Goal: Contribute content: Add original content to the website for others to see

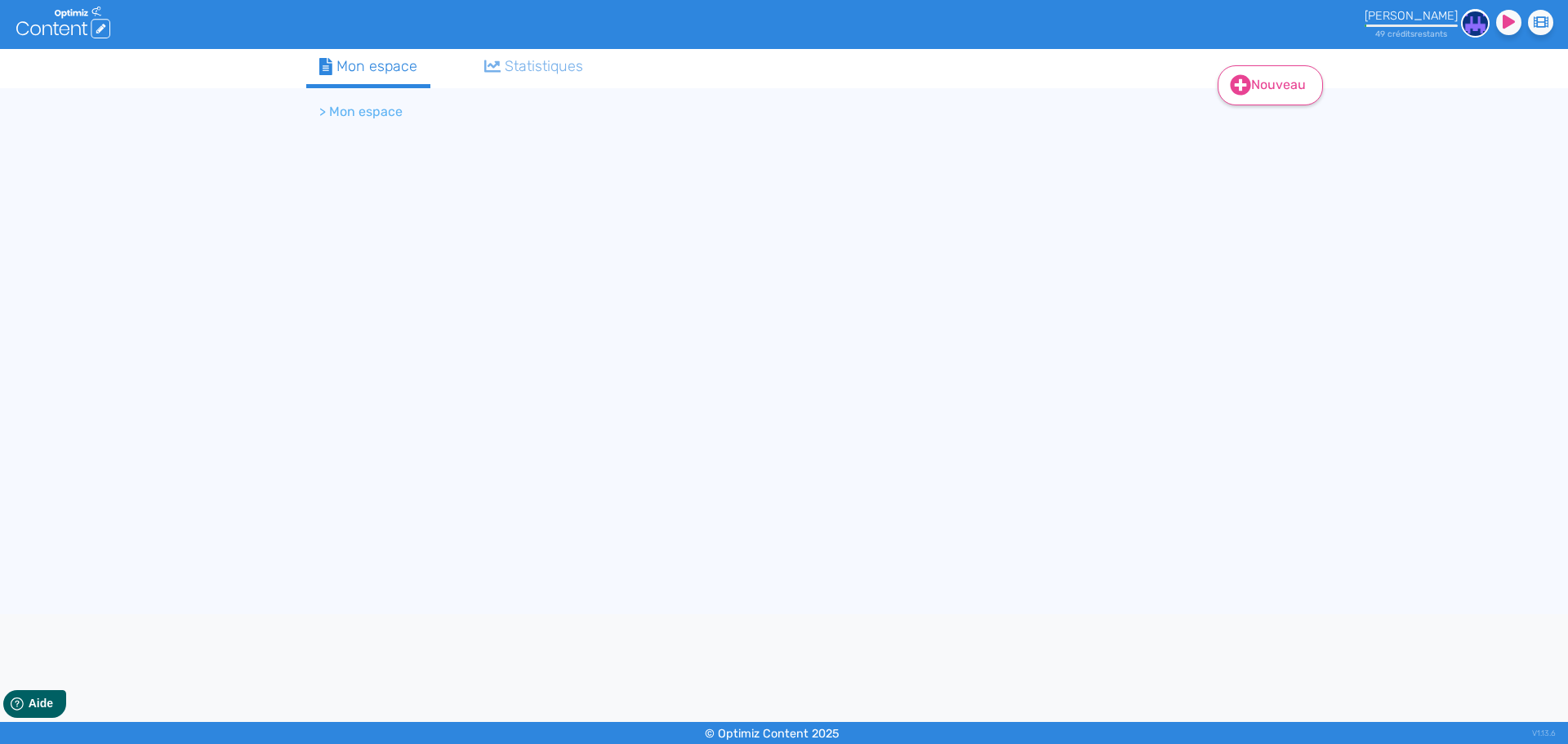
click at [1268, 93] on link "Nouveau" at bounding box center [1271, 85] width 106 height 40
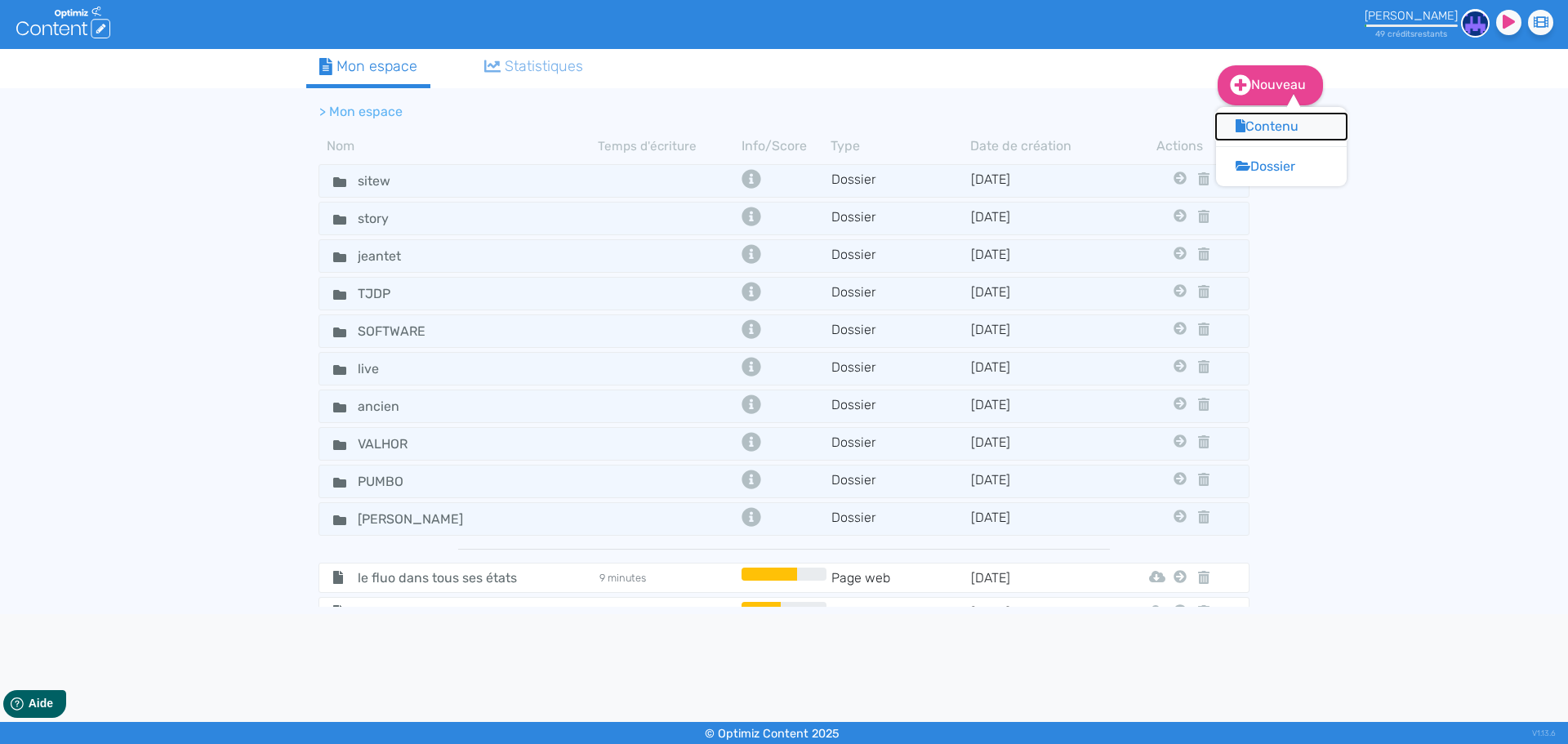
click at [1273, 126] on button "Contenu" at bounding box center [1281, 126] width 130 height 26
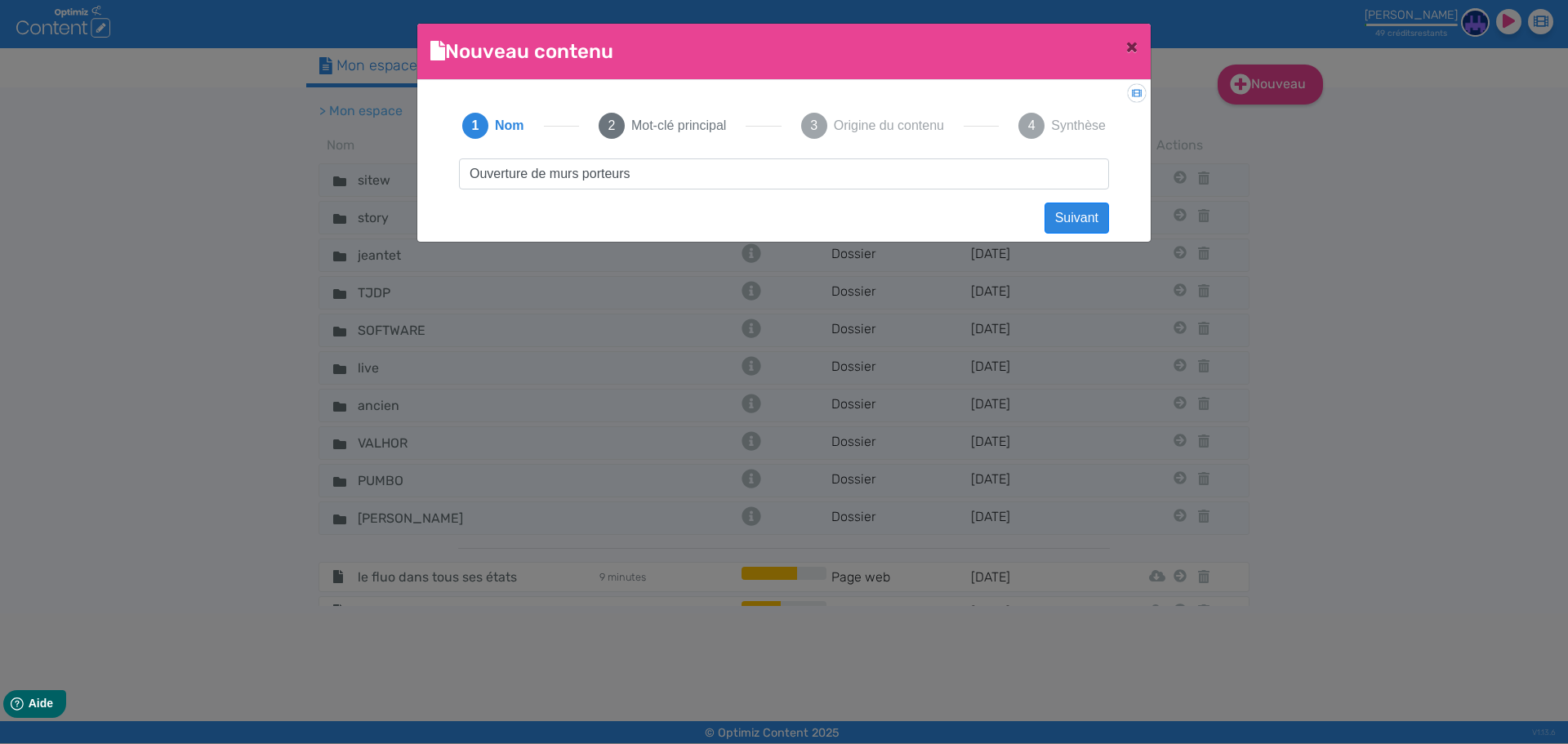
click button "Suivant" at bounding box center [1077, 218] width 64 height 31
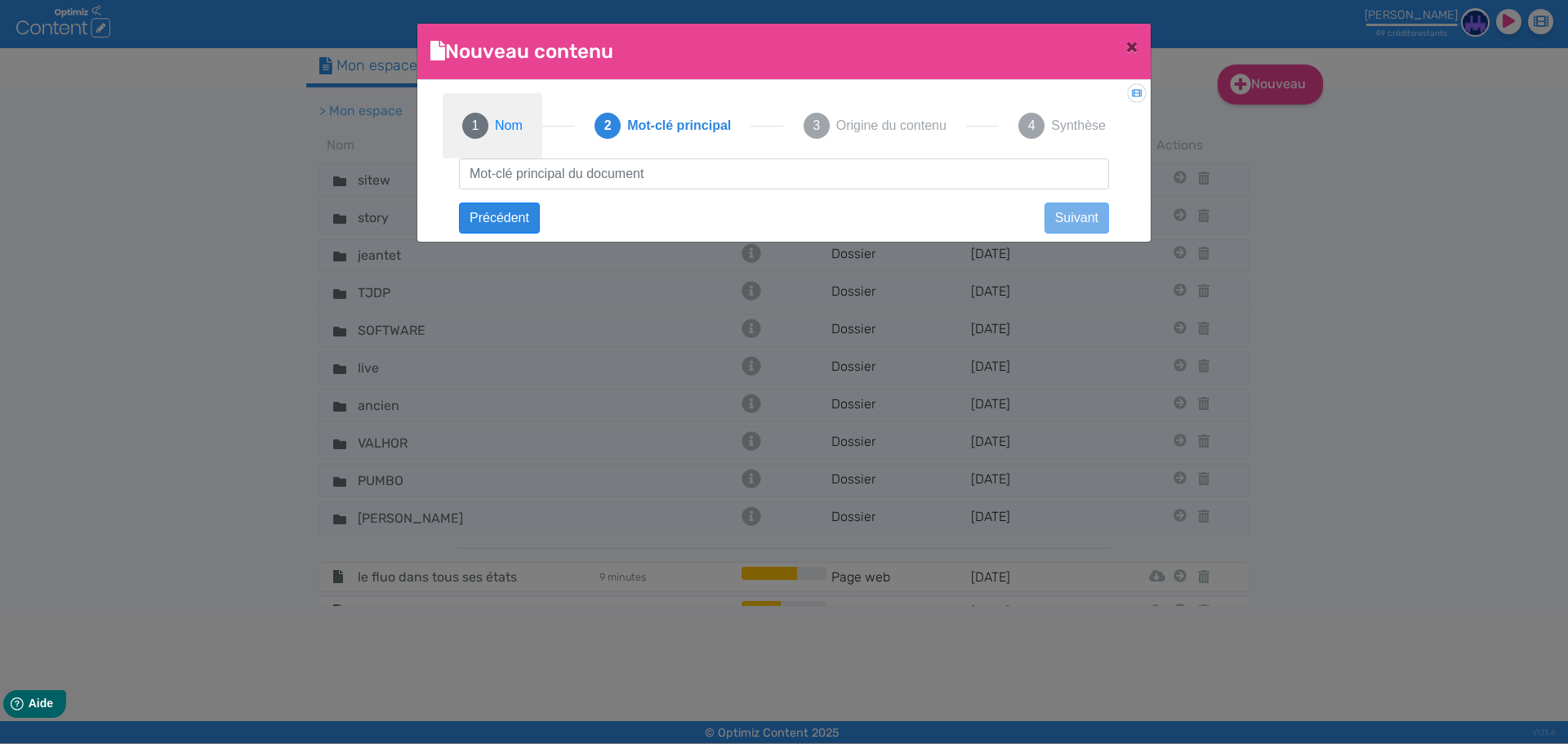
click at [517, 125] on span "Nom" at bounding box center [509, 126] width 28 height 20
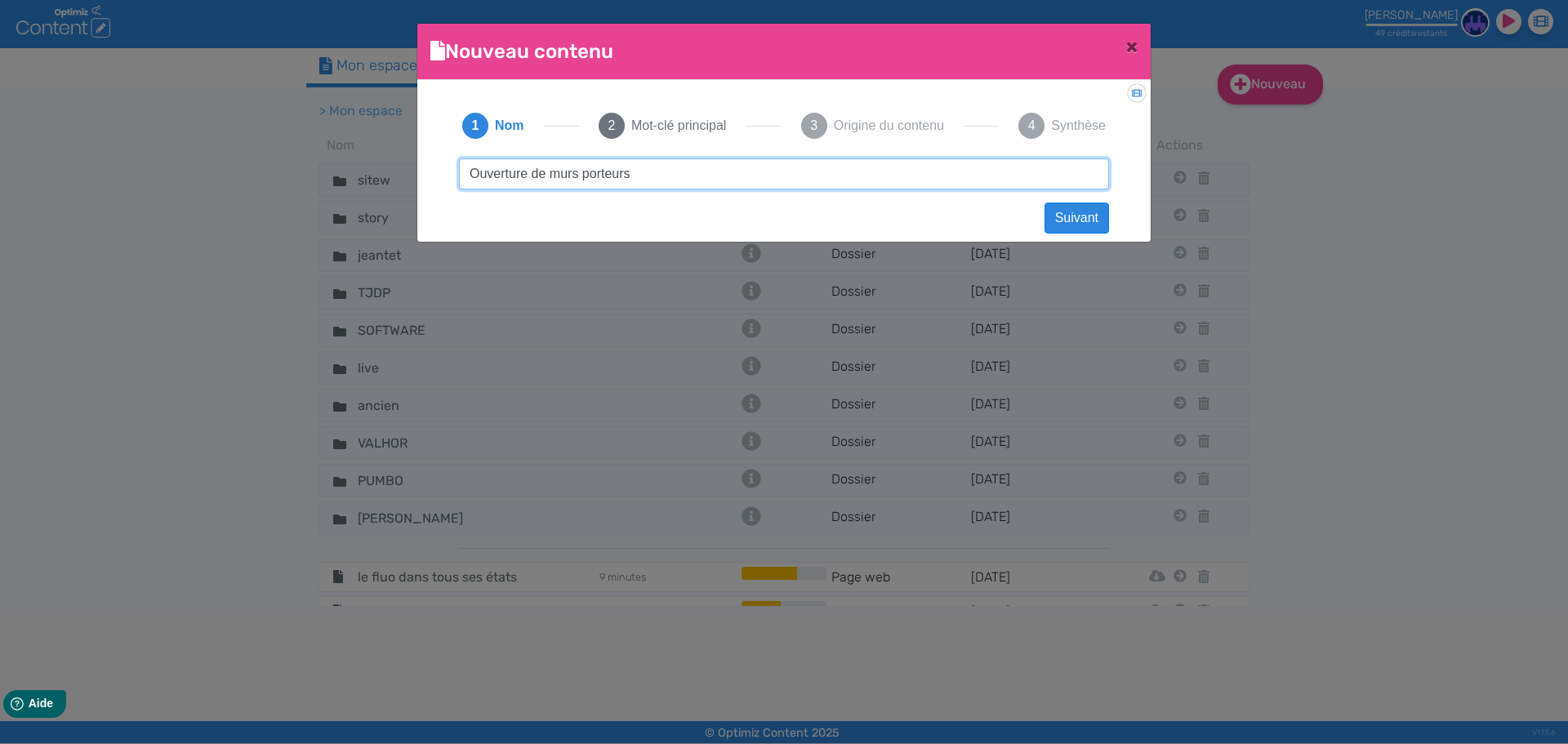
drag, startPoint x: 637, startPoint y: 169, endPoint x: 305, endPoint y: 173, distance: 332.0
click at [305, 173] on ngb-modal-window "Nouveau contenu × Didacticiel: Créer un document 1 Nom 2 Mot-clé principal 3 Or…" at bounding box center [784, 372] width 1568 height 744
click at [580, 171] on input "Ouverture de murs porteurs" at bounding box center [784, 174] width 650 height 31
click at [576, 174] on input "Ouverture de murs porteurs" at bounding box center [784, 174] width 650 height 31
click at [622, 172] on input "Ouverture de mur porteurs" at bounding box center [784, 174] width 650 height 31
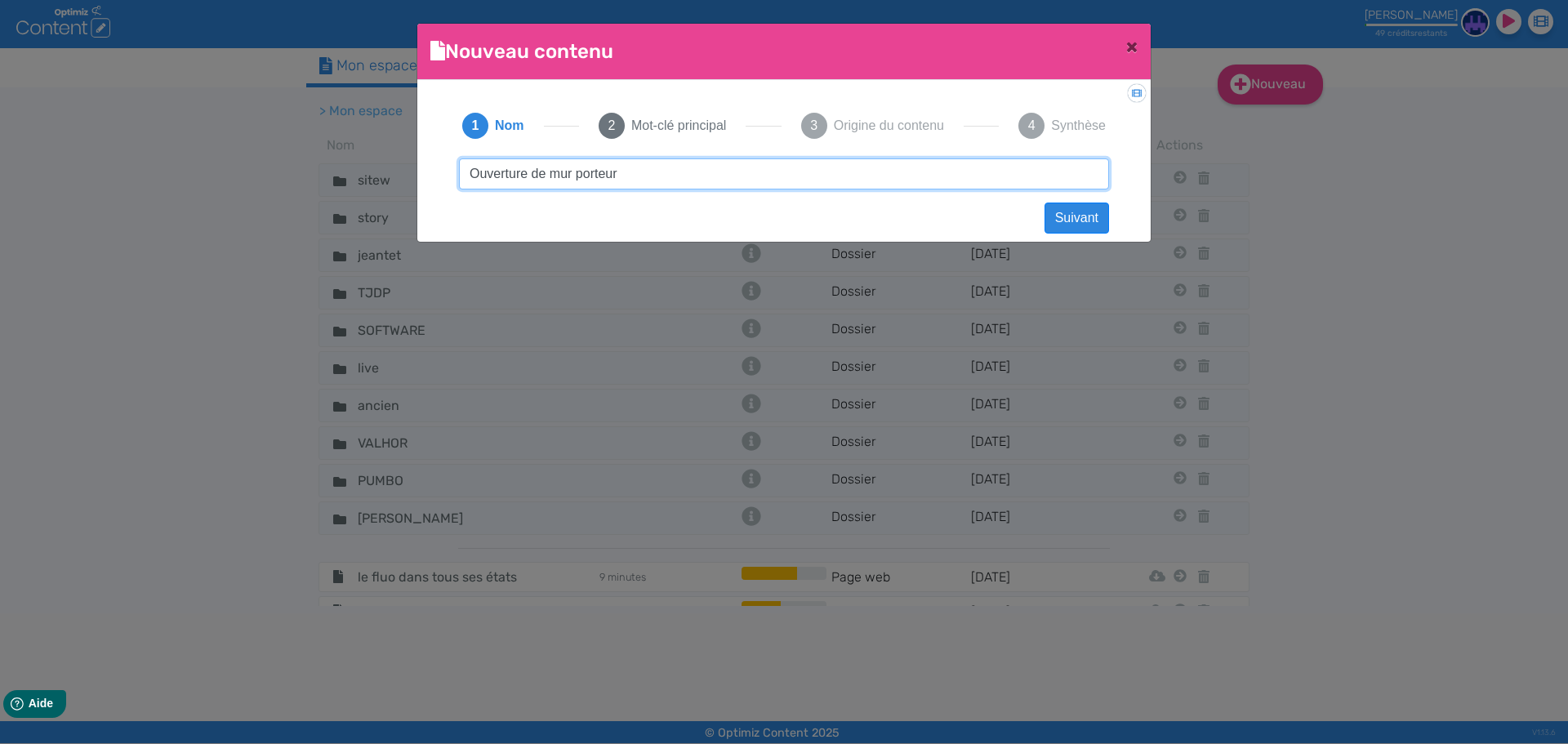
drag, startPoint x: 620, startPoint y: 171, endPoint x: 411, endPoint y: 173, distance: 209.0
click at [411, 173] on ngb-modal-window "Nouveau contenu × Didacticiel: Créer un document 1 Nom 2 Mot-clé principal 3 Or…" at bounding box center [784, 372] width 1568 height 744
type input "Ouverture de mur porteur"
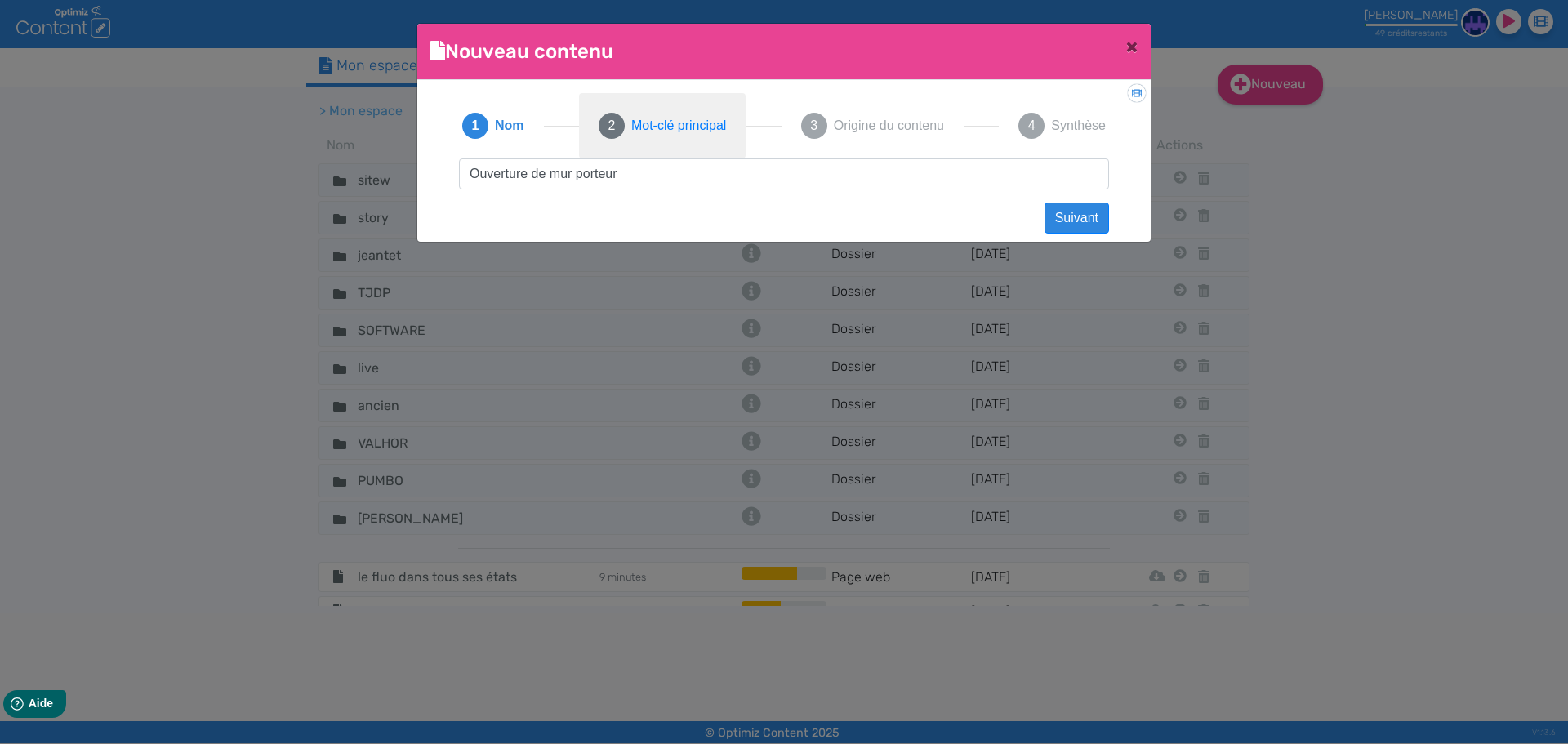
click at [637, 138] on button "2 Mot-clé principal" at bounding box center [662, 126] width 167 height 65
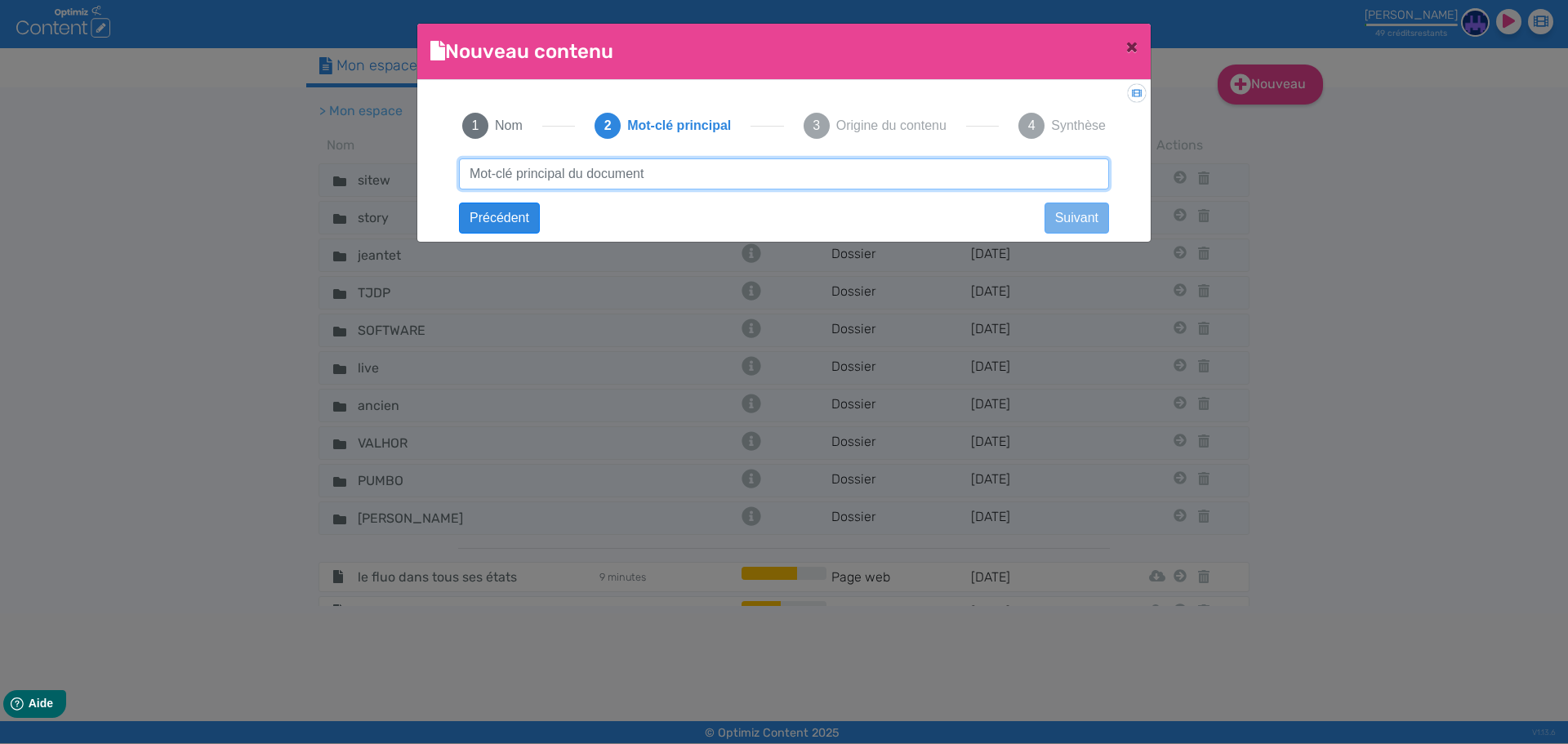
click at [621, 184] on input "text" at bounding box center [784, 174] width 650 height 31
paste input "Ouverture de mur porteur"
type input "Ouverture de mur porteur"
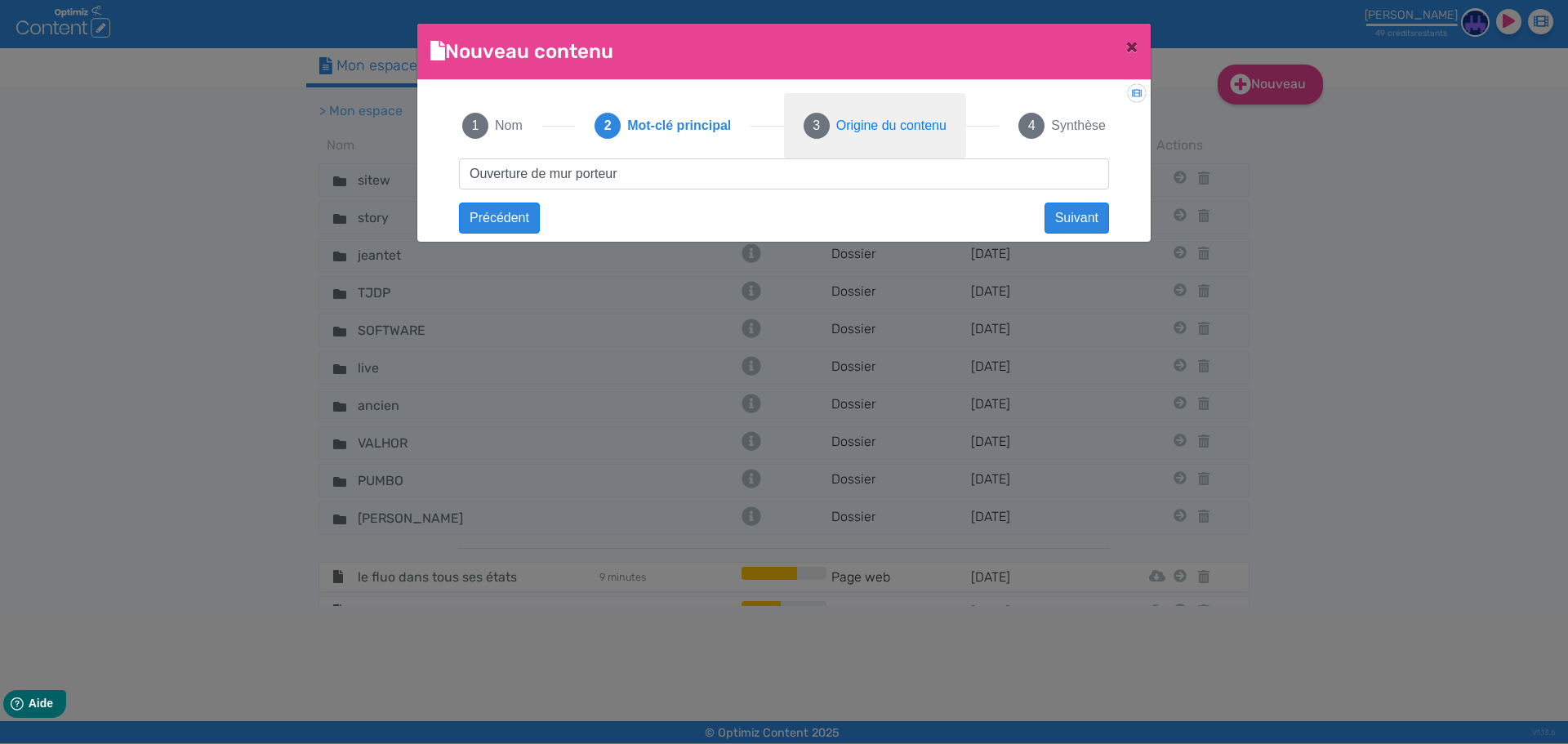
click at [906, 137] on button "3 Origine du contenu" at bounding box center [874, 126] width 182 height 65
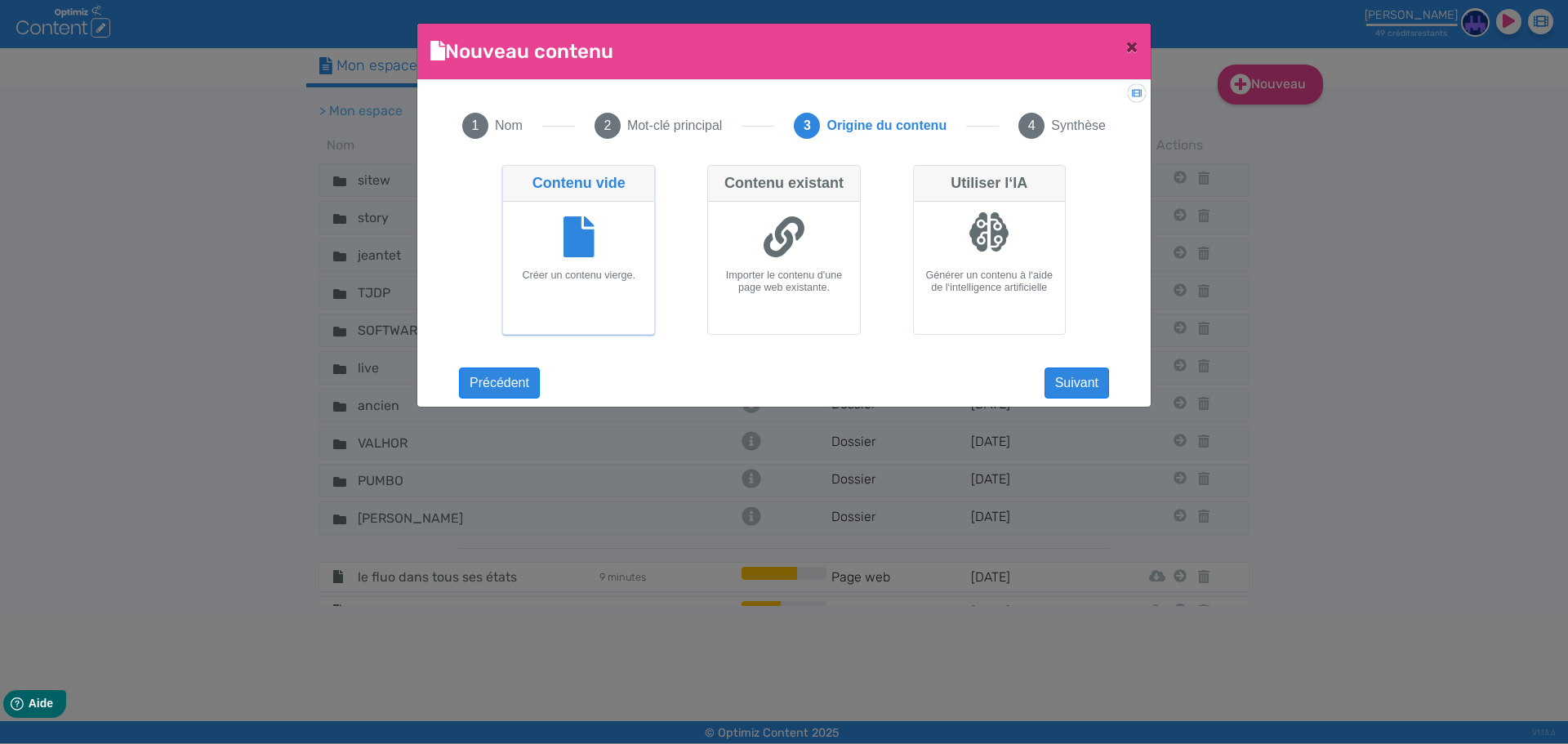
click at [771, 263] on div at bounding box center [783, 239] width 138 height 61
click at [718, 176] on input "Contenu existant Importer le contenu d'une page web existante." at bounding box center [712, 170] width 11 height 11
radio input "true"
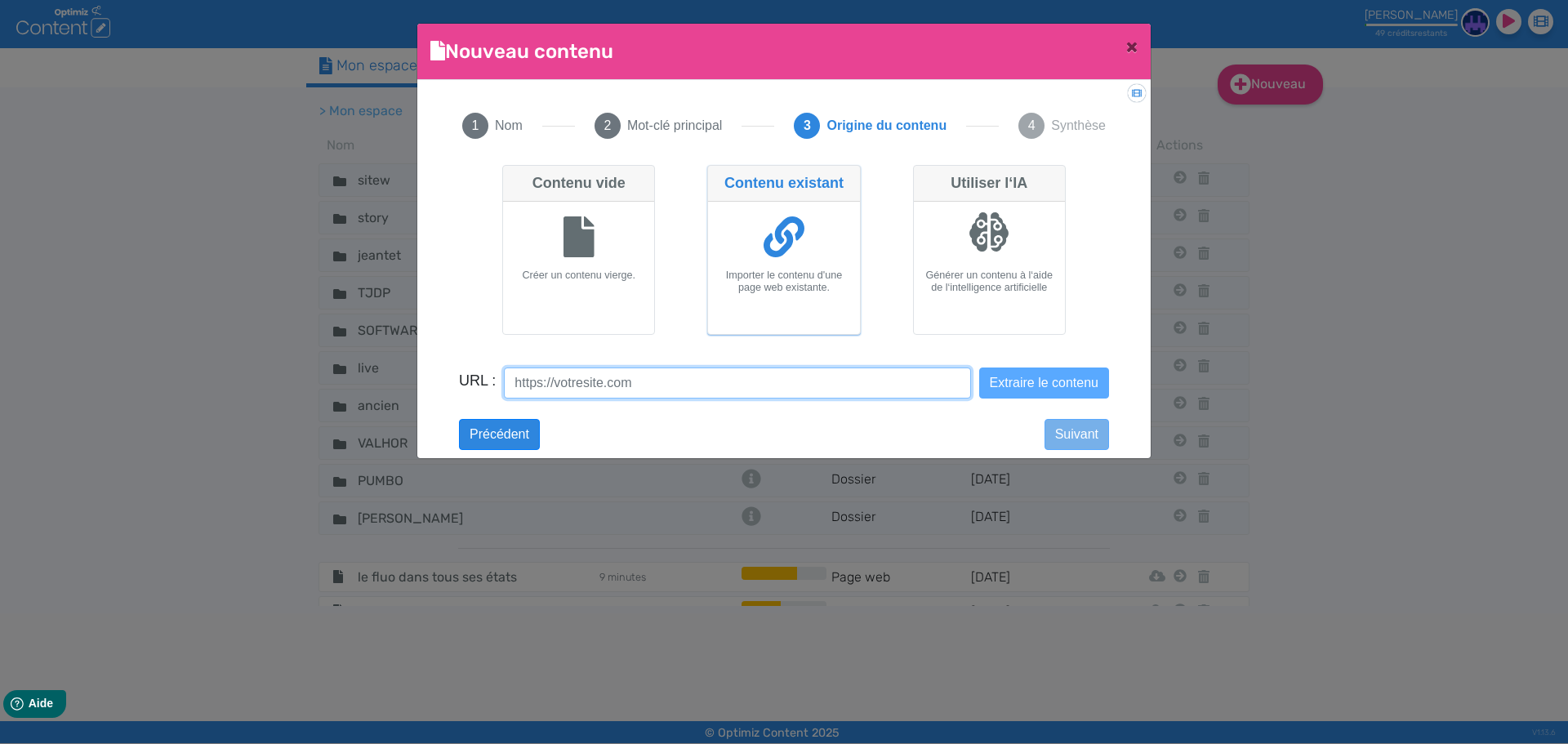
click at [686, 375] on input "URL :" at bounding box center [737, 383] width 467 height 31
drag, startPoint x: 723, startPoint y: 381, endPoint x: 334, endPoint y: 382, distance: 389.0
click at [334, 382] on ngb-modal-window "Nouveau contenu × Didacticiel: Créer un document 1 Nom 2 Mot-clé principal 3 Or…" at bounding box center [784, 372] width 1568 height 744
paste input "fr/"
type input "[URL][DOMAIN_NAME]"
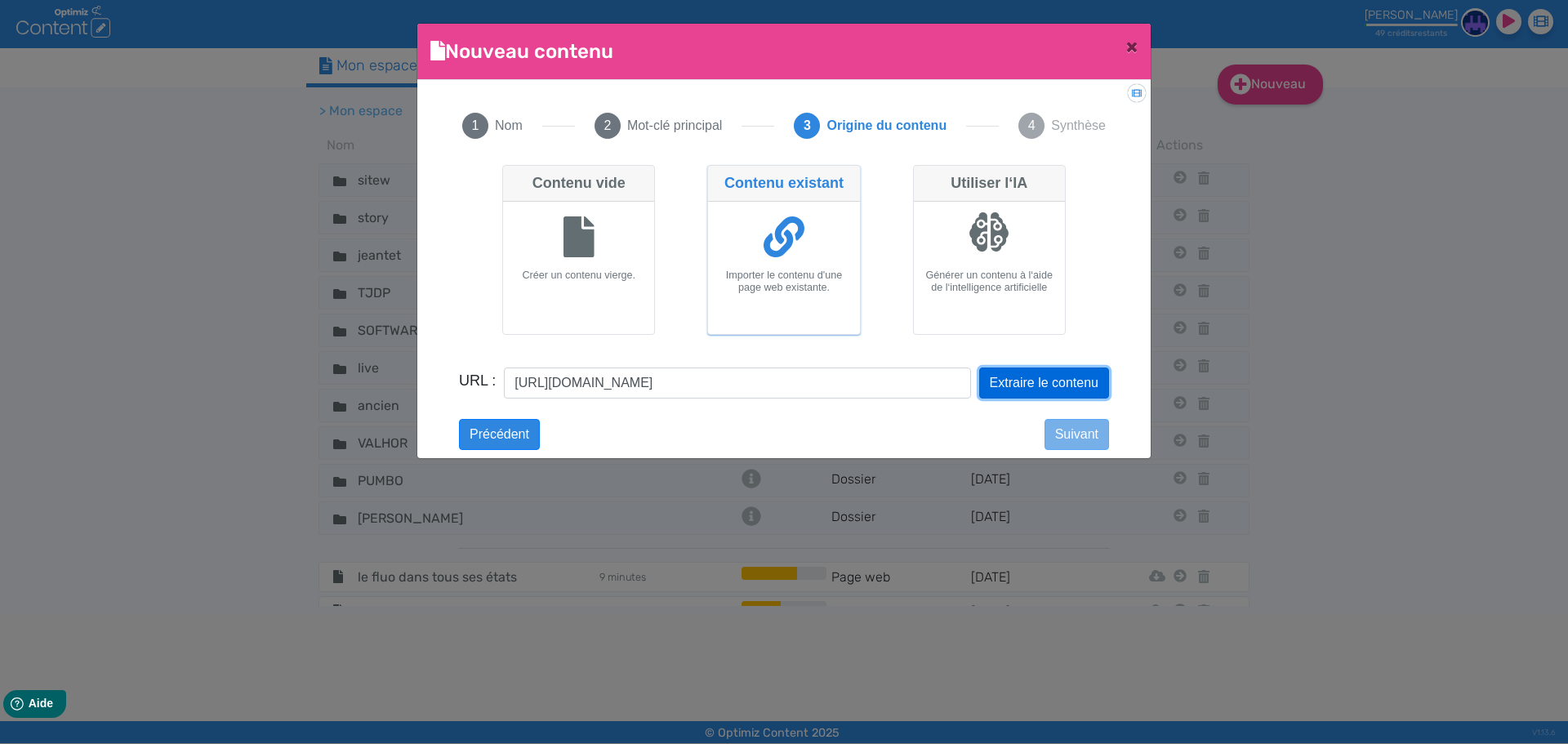
click at [1001, 385] on button "Extraire le contenu" at bounding box center [1044, 383] width 130 height 31
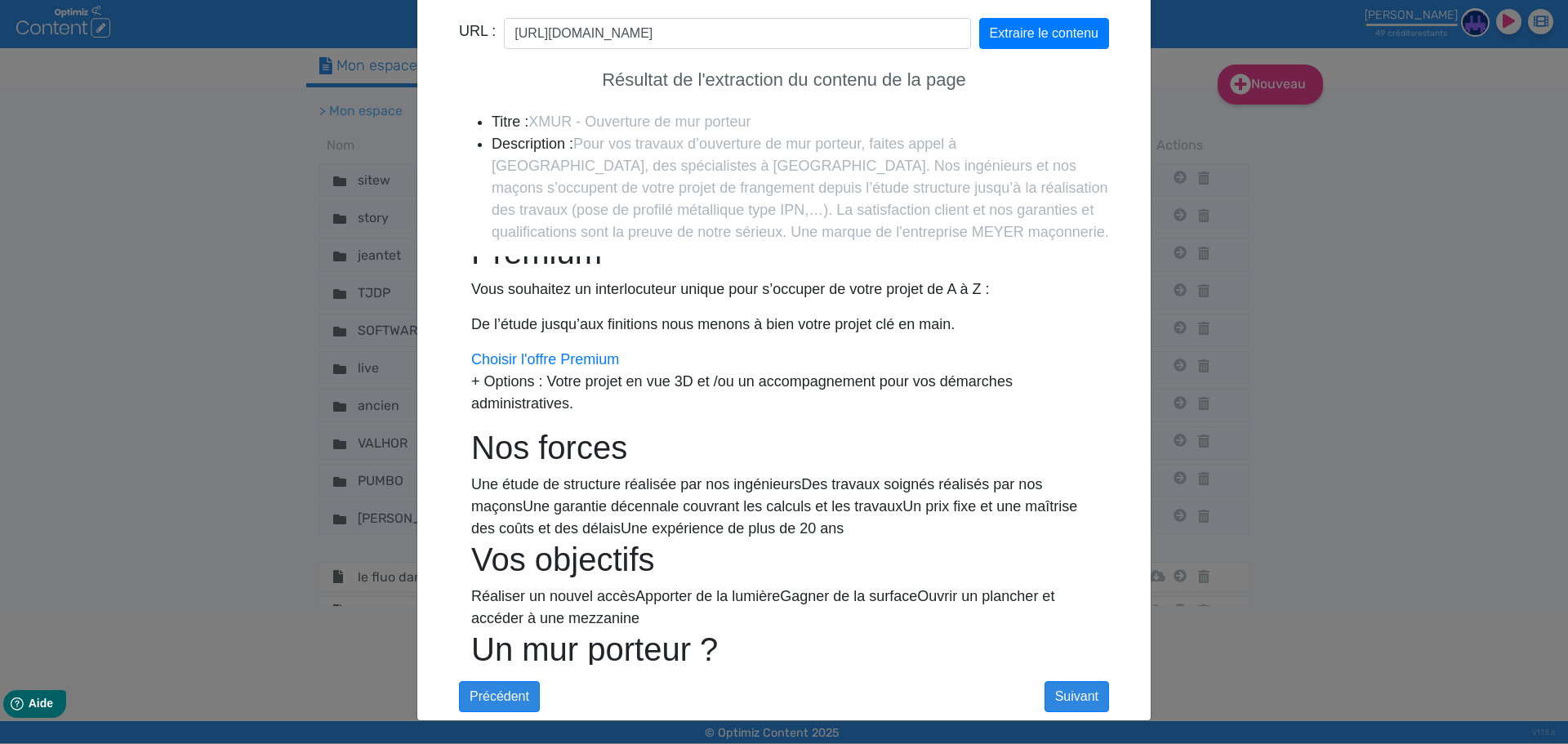
scroll to position [581, 0]
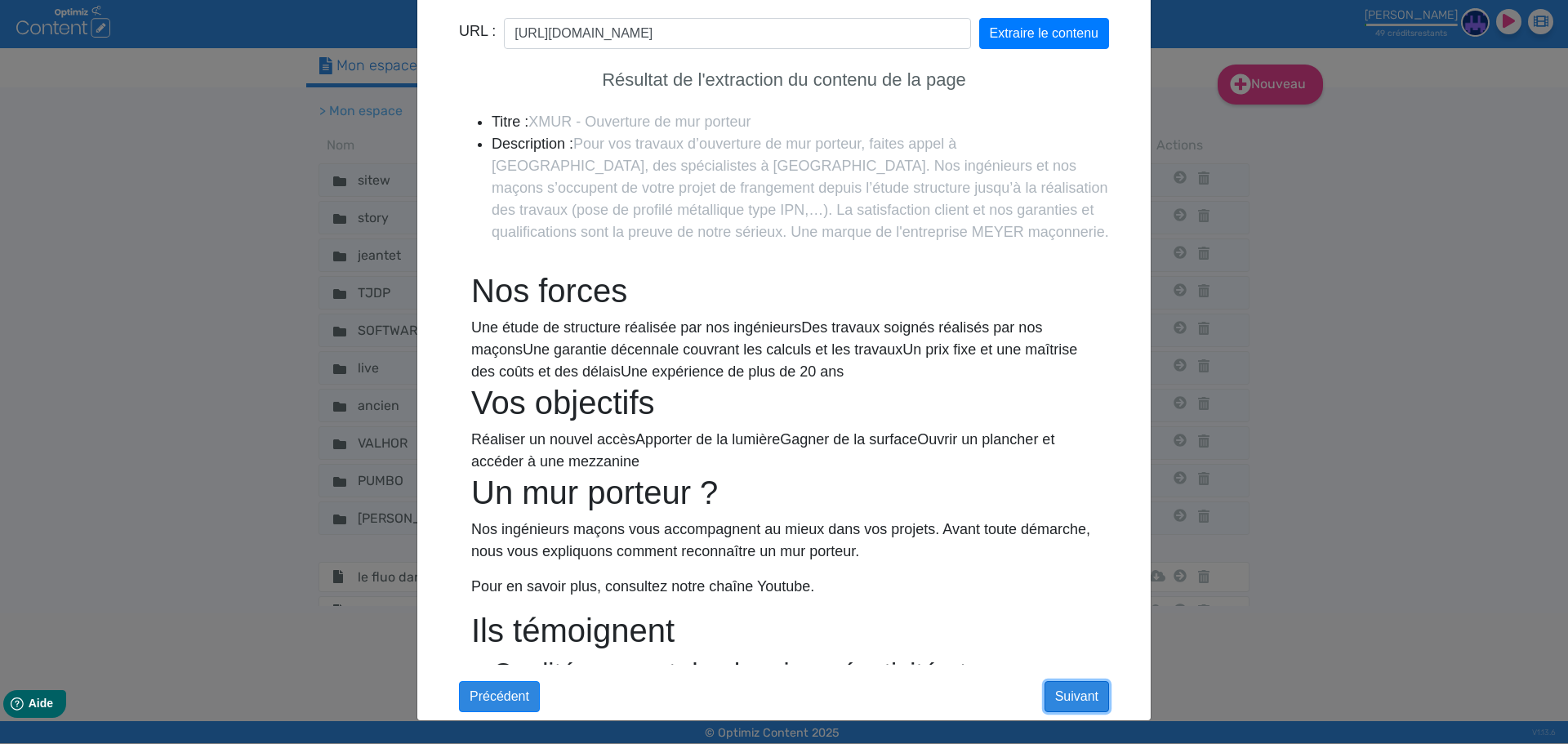
click at [1074, 699] on button "Suivant" at bounding box center [1077, 697] width 64 height 31
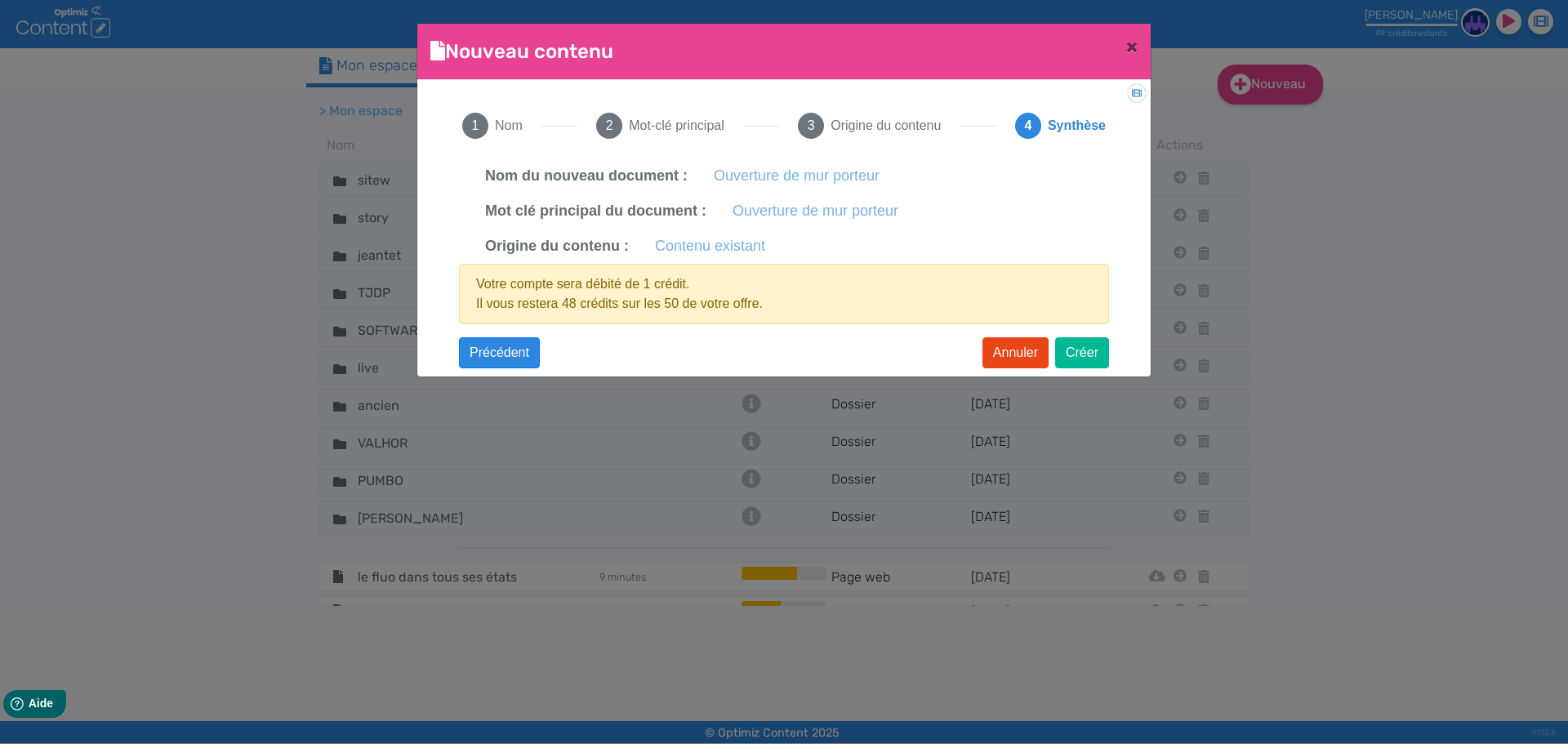
scroll to position [0, 0]
click at [1087, 347] on button "Créer" at bounding box center [1082, 353] width 54 height 31
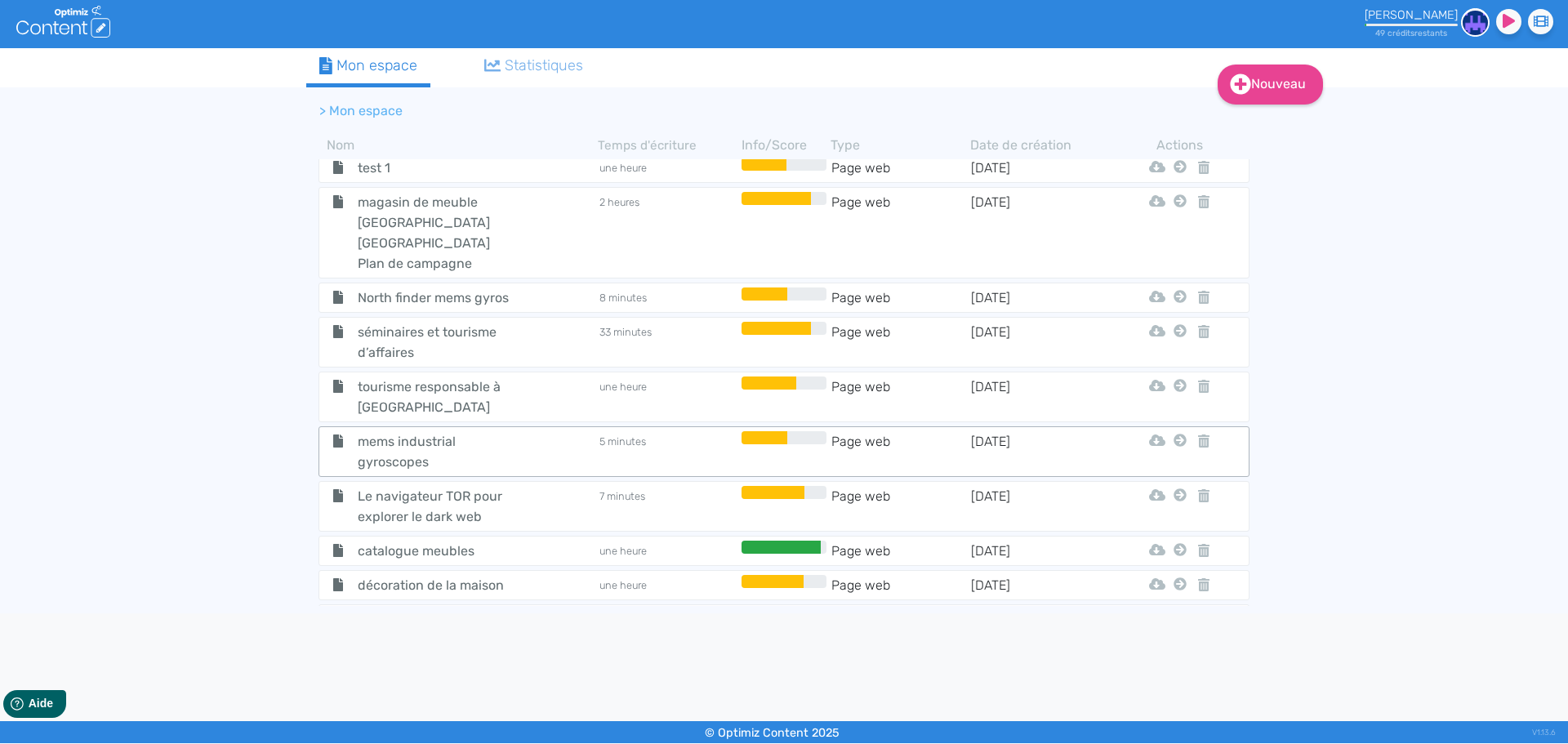
scroll to position [1062, 0]
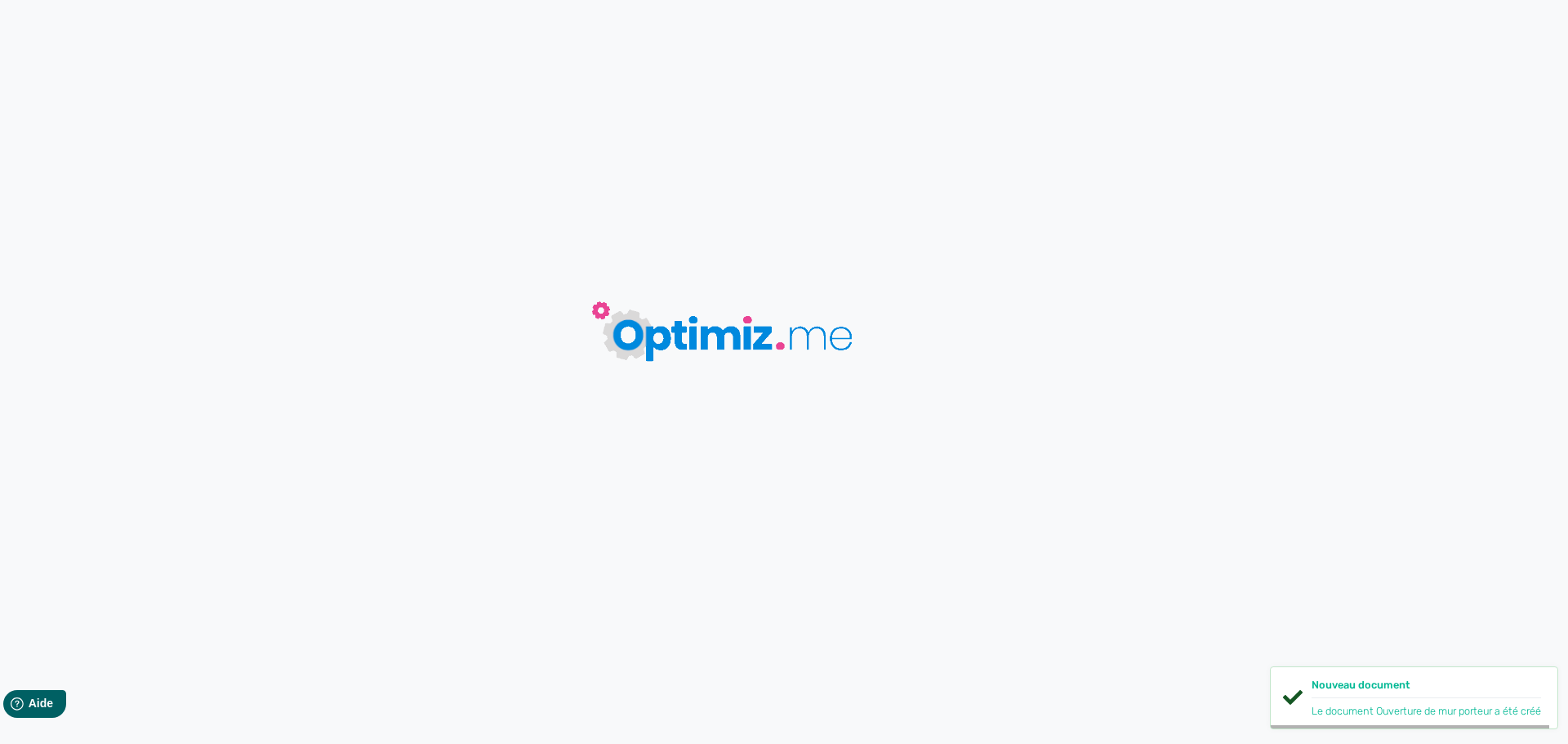
type input "Ouverture de mur porteur"
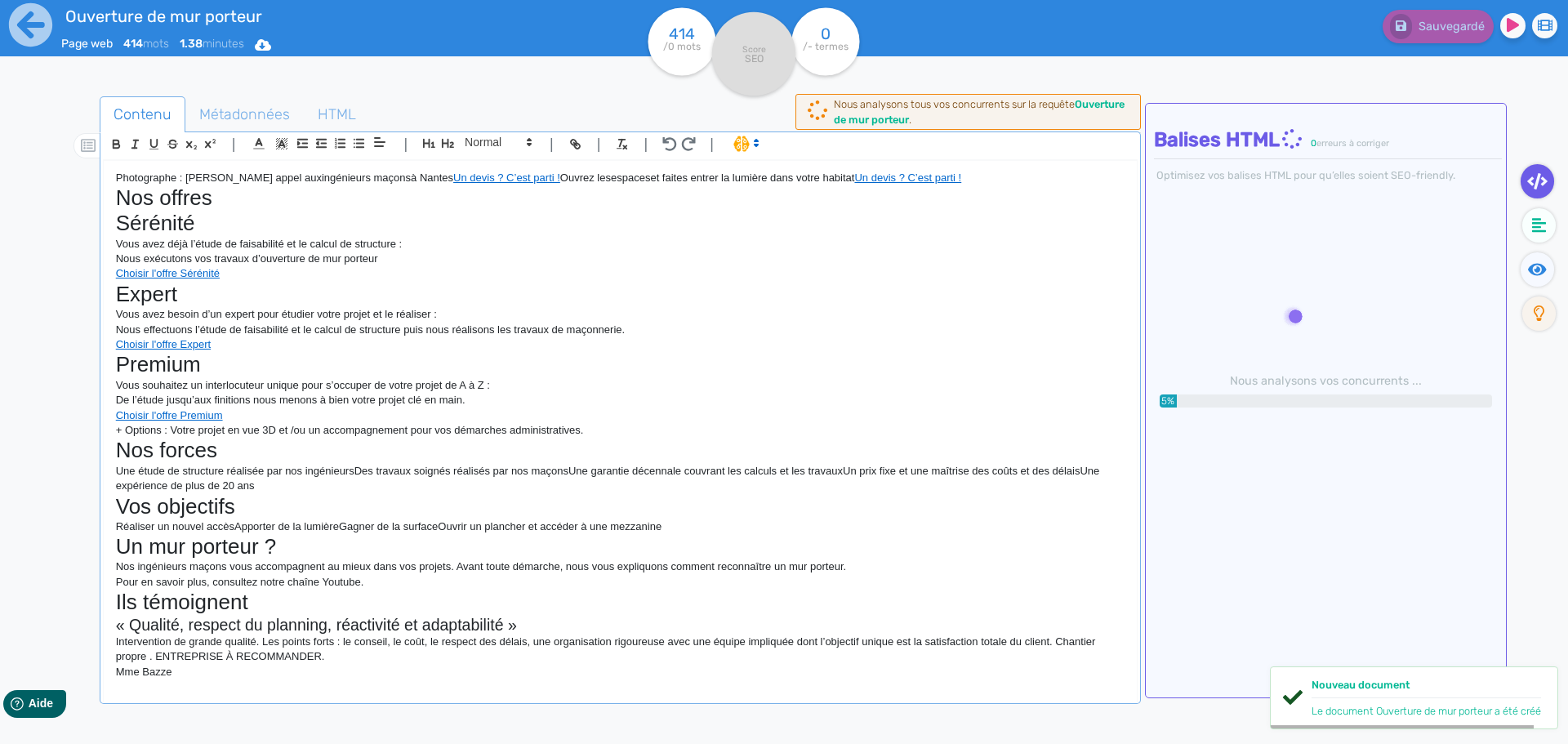
drag, startPoint x: 1253, startPoint y: 224, endPoint x: 1248, endPoint y: 576, distance: 352.0
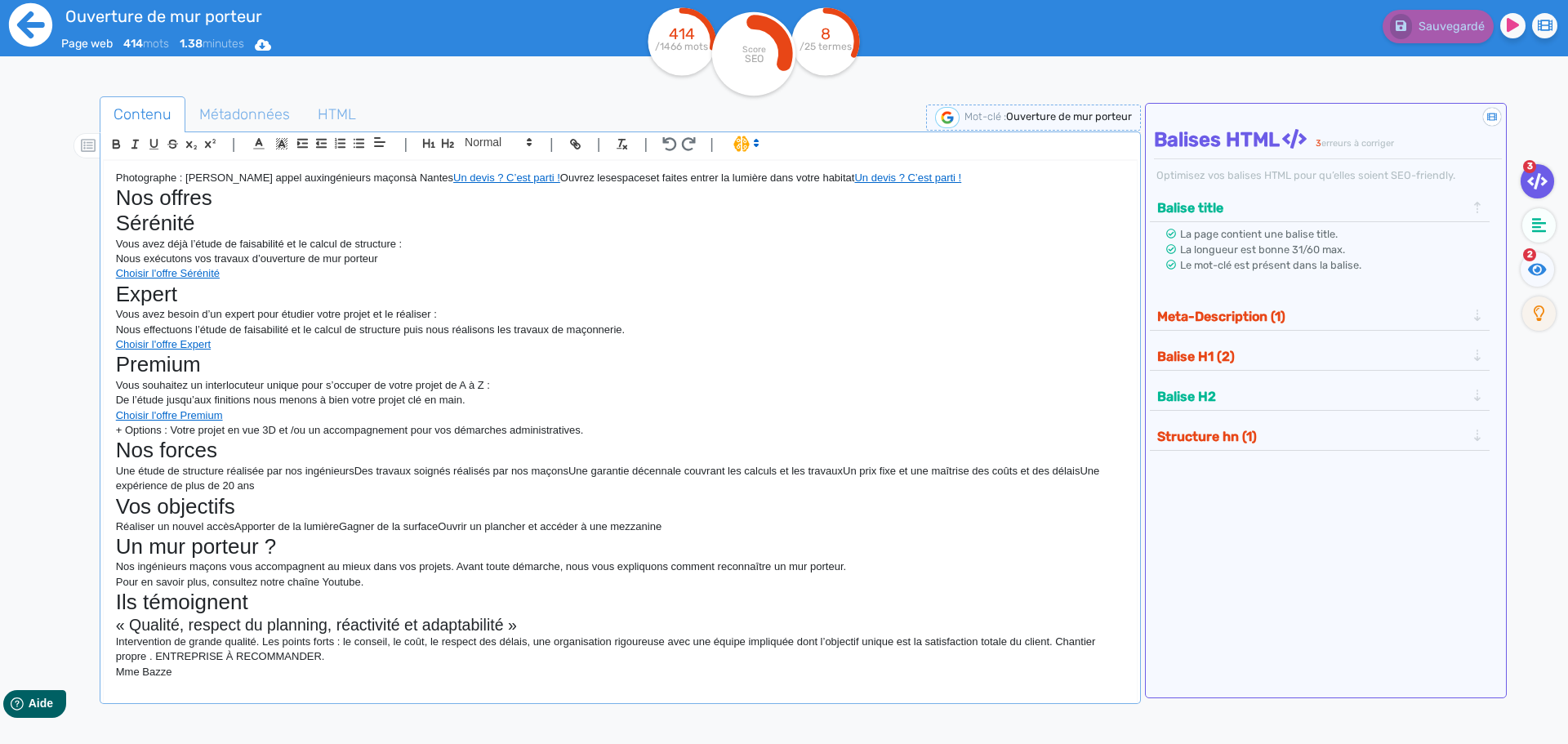
click at [41, 17] on icon at bounding box center [31, 25] width 43 height 43
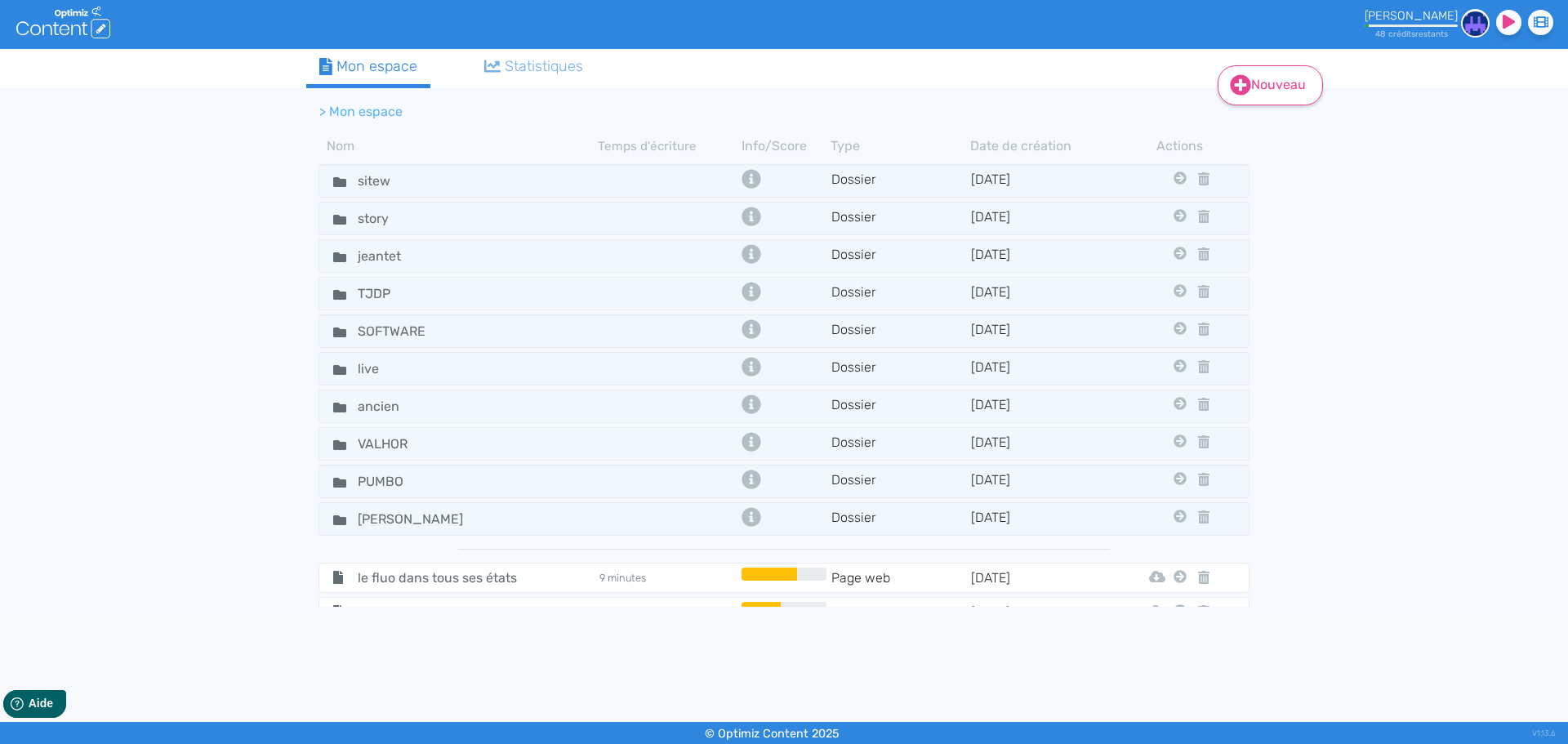
click at [1298, 84] on link "Nouveau" at bounding box center [1271, 85] width 106 height 40
click at [1293, 125] on button "Contenu" at bounding box center [1281, 126] width 130 height 26
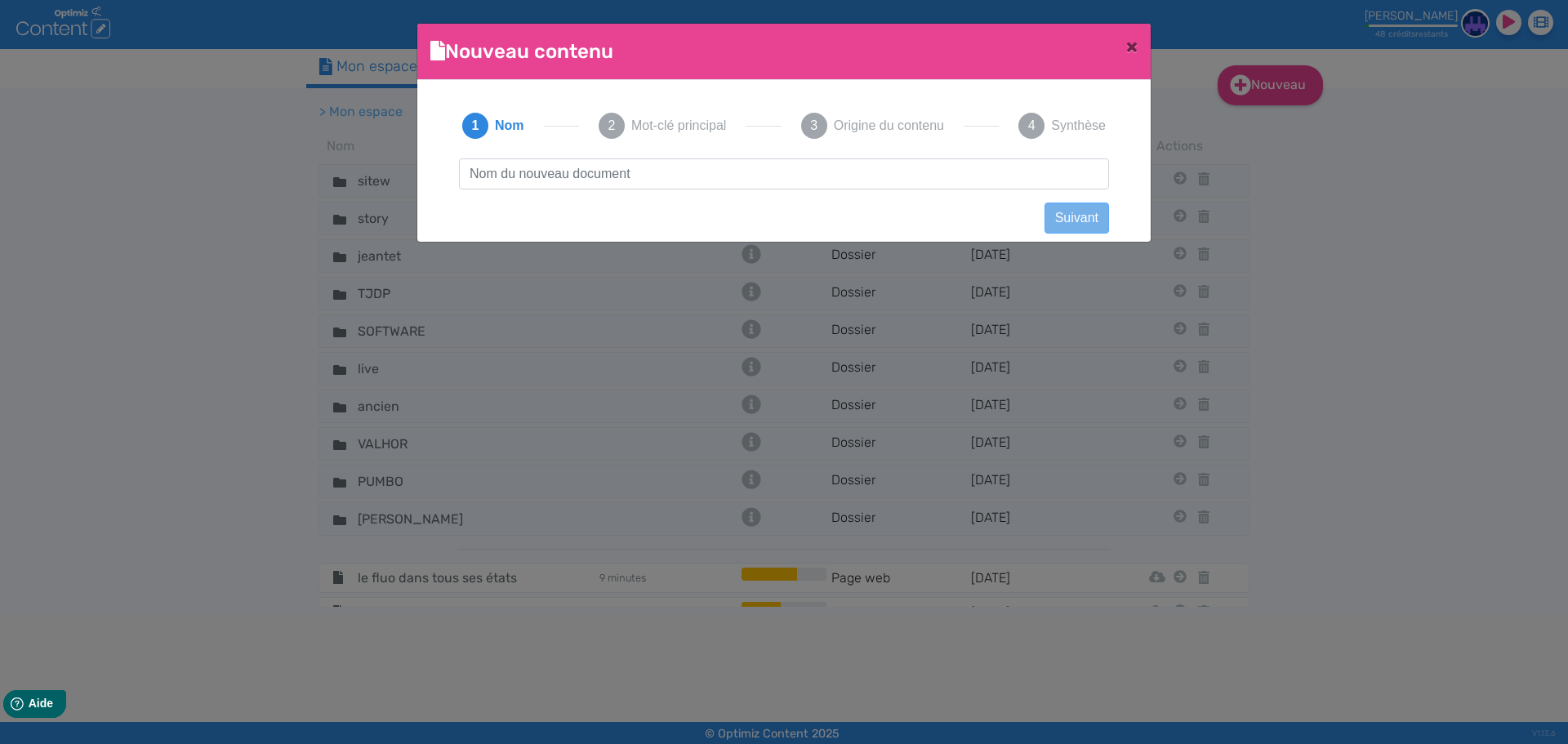
scroll to position [1, 0]
click at [1293, 125] on ngb-modal-window "Nouveau contenu × 1 Nom 2 Mot-clé principal 3 Origine du contenu 4 Synthèse Sui…" at bounding box center [784, 372] width 1568 height 744
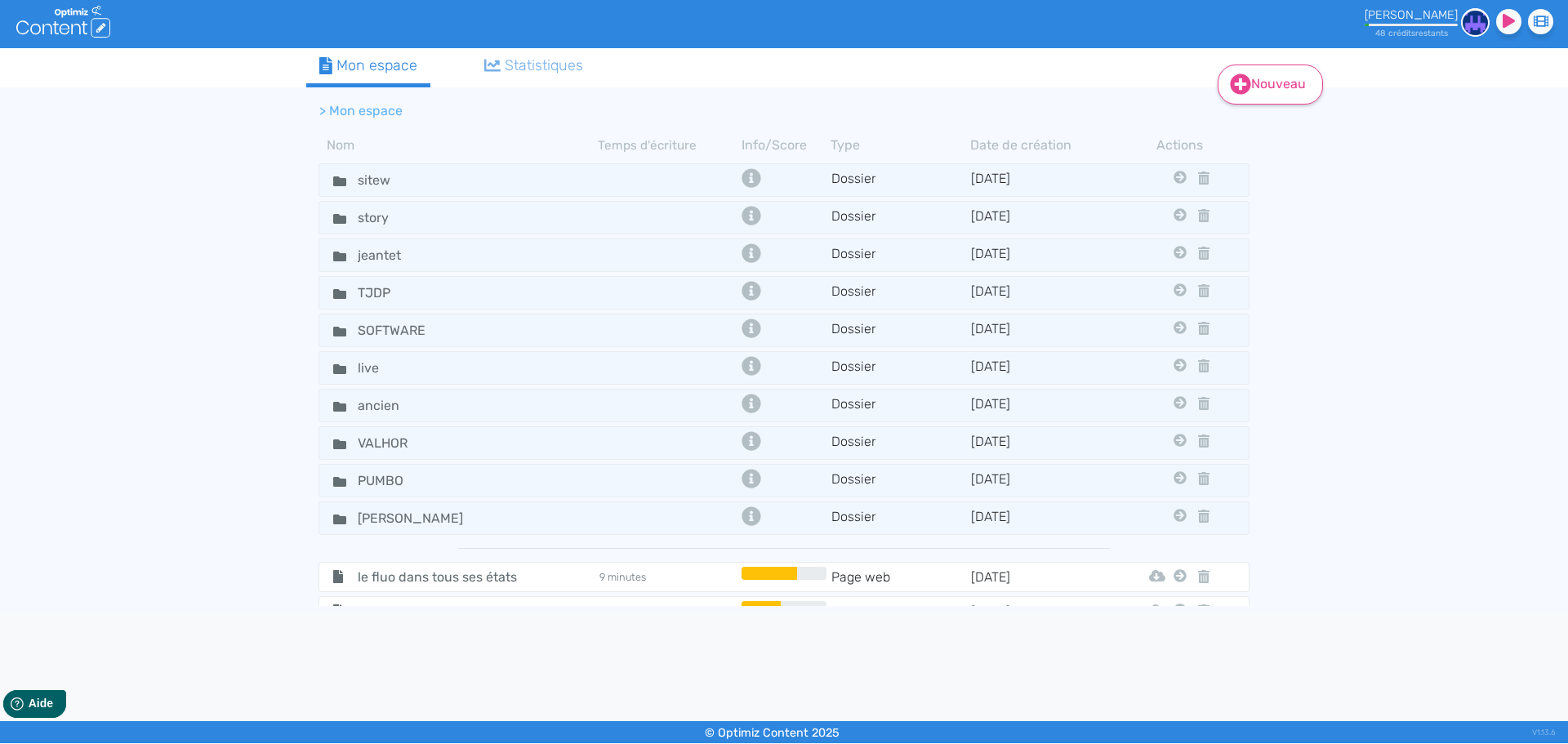
click at [1292, 91] on link "Nouveau" at bounding box center [1271, 84] width 106 height 40
click at [1271, 118] on button "Contenu" at bounding box center [1281, 126] width 130 height 26
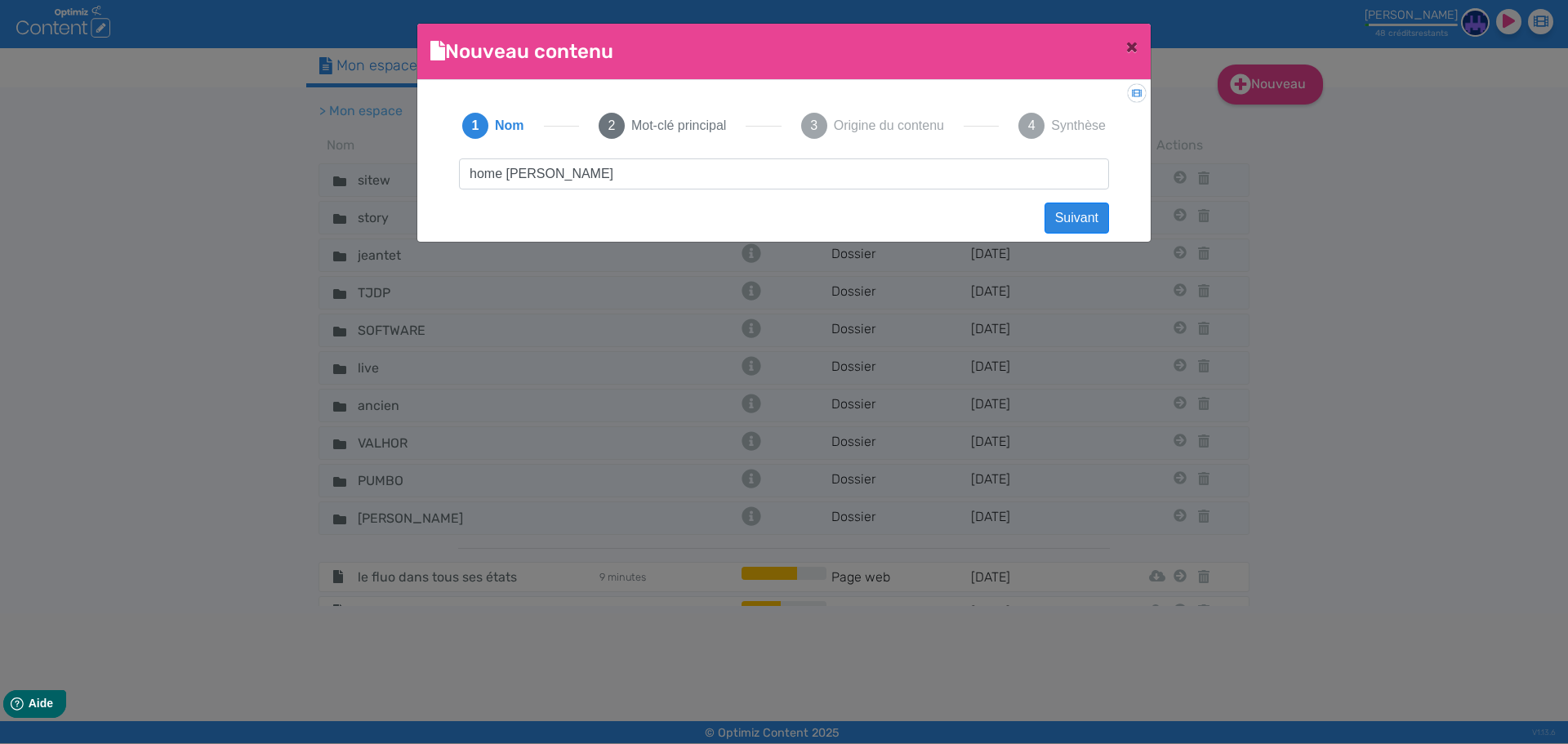
drag, startPoint x: 619, startPoint y: 171, endPoint x: 463, endPoint y: 171, distance: 156.0
click at [463, 171] on input "home [PERSON_NAME]" at bounding box center [784, 174] width 650 height 31
click at [580, 177] on input "home [PERSON_NAME]" at bounding box center [784, 174] width 650 height 31
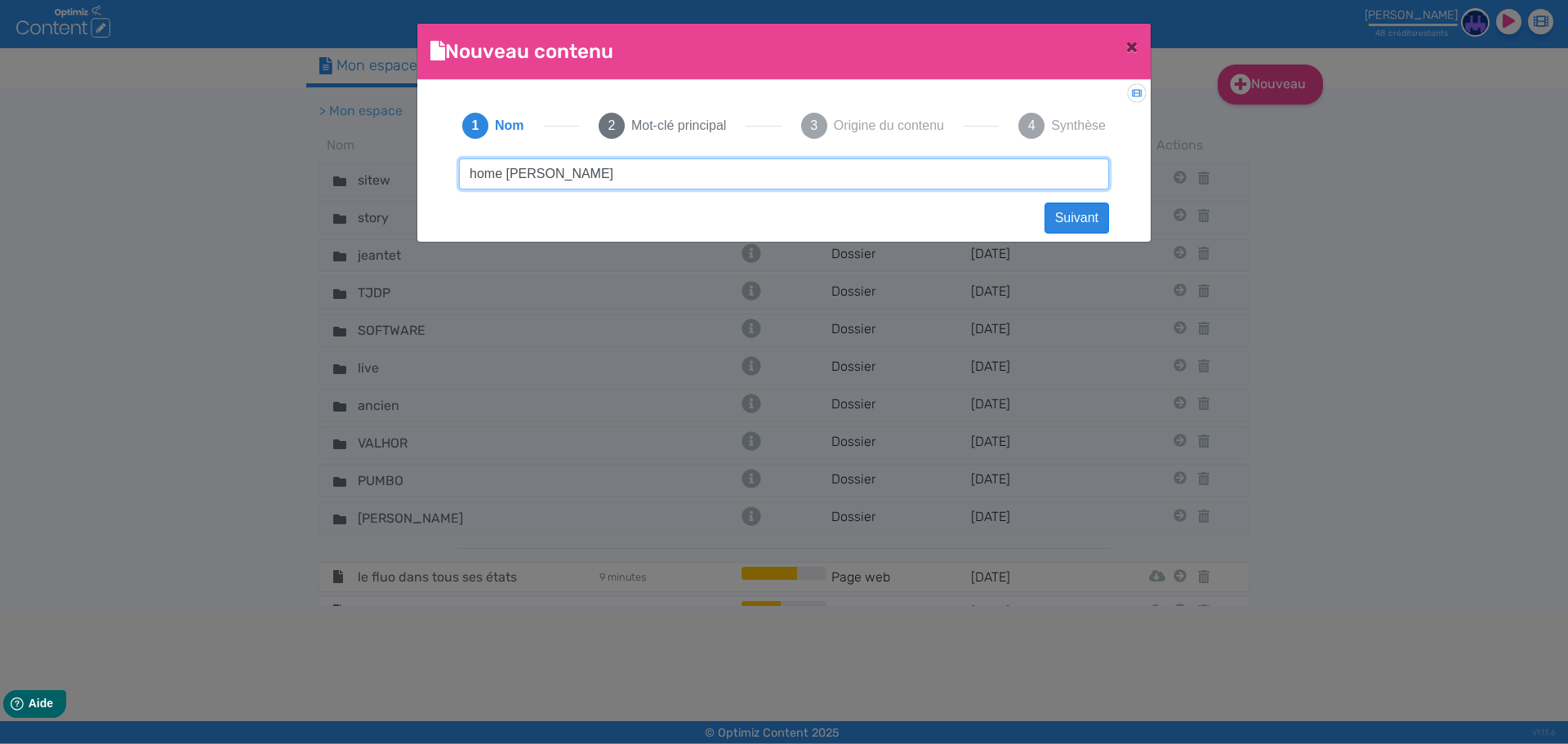
drag, startPoint x: 615, startPoint y: 171, endPoint x: 343, endPoint y: 170, distance: 272.0
click at [343, 170] on ngb-modal-window "Nouveau contenu × Didacticiel: Créer un document 1 Nom 2 Mot-clé principal 3 Or…" at bounding box center [784, 372] width 1568 height 744
paste input "Entreprise d'ouverture de murs porteurs et de maçonnerie de [GEOGRAPHIC_DATA] à…"
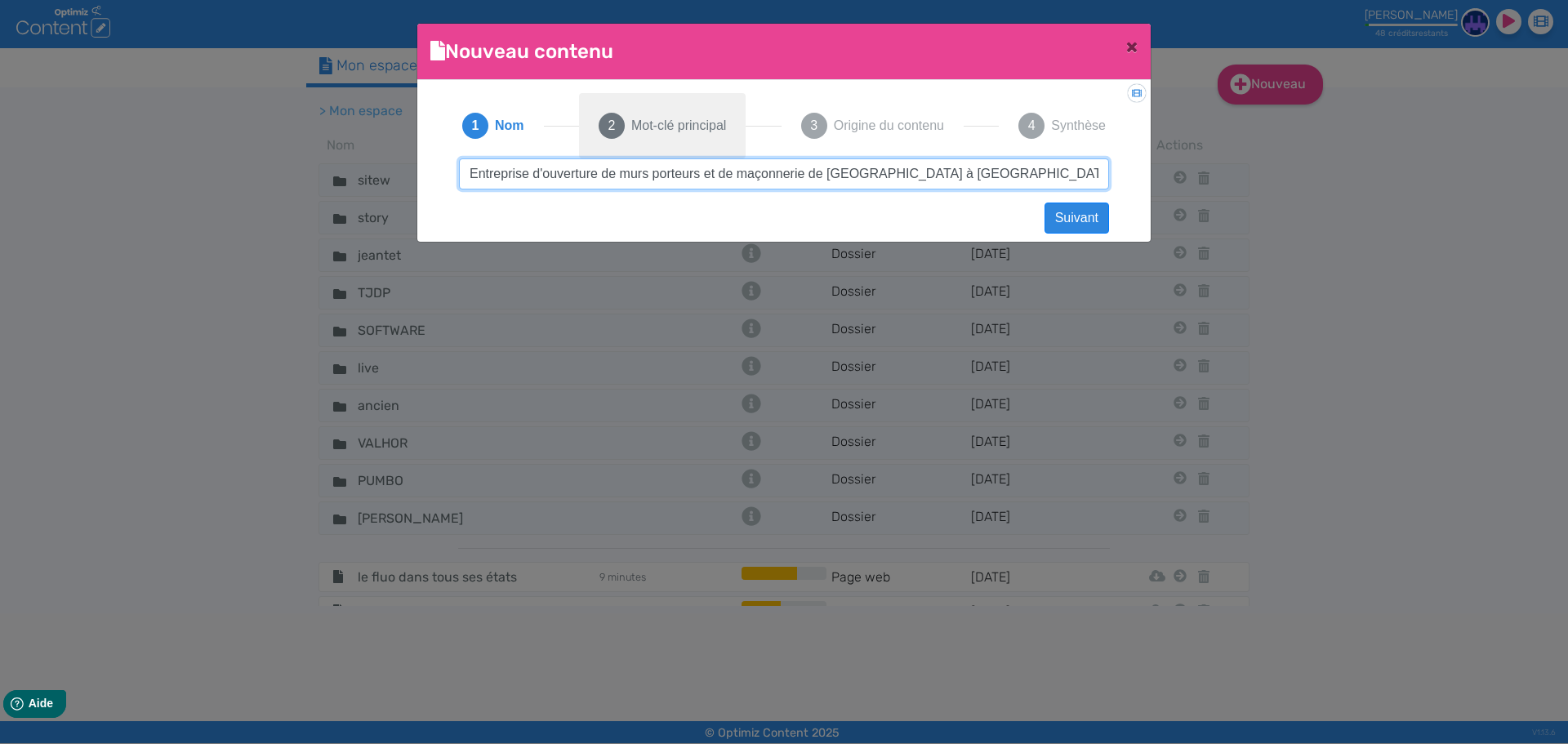
type input "Entreprise d'ouverture de murs porteurs et de maçonnerie de [GEOGRAPHIC_DATA] à…"
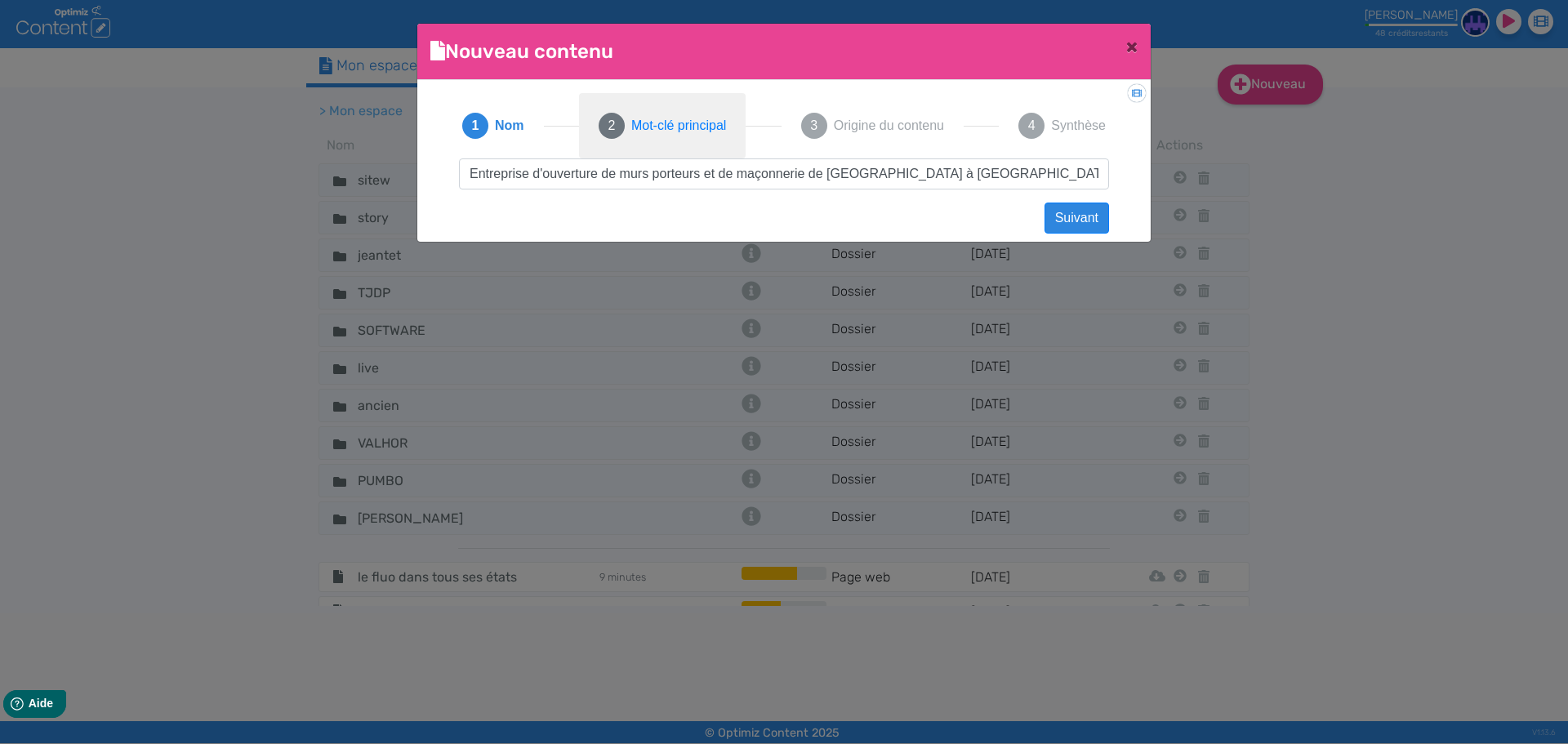
click at [676, 128] on span "Mot-clé principal" at bounding box center [678, 126] width 95 height 20
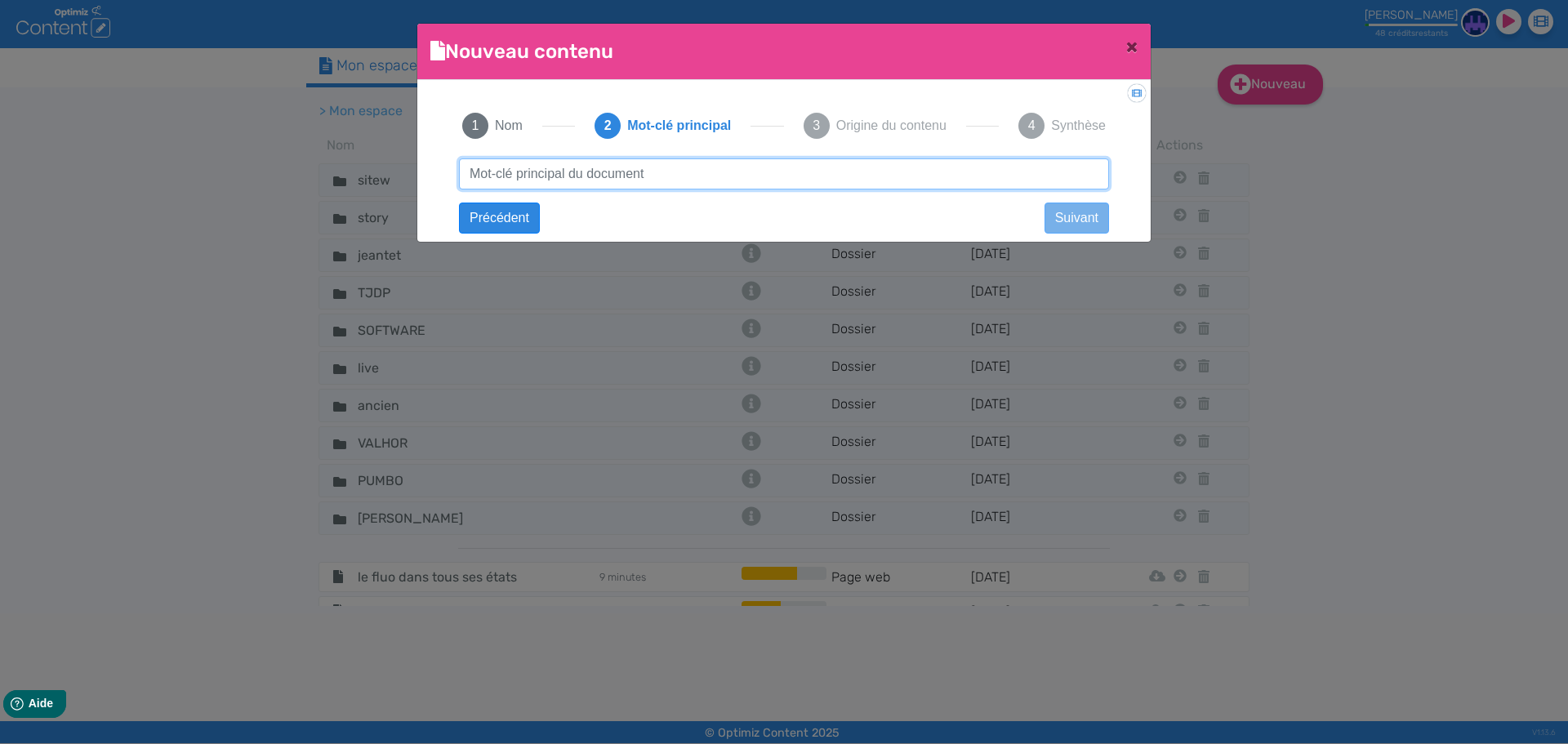
click at [670, 187] on input "text" at bounding box center [784, 174] width 650 height 31
paste input "Entreprise d'ouverture de murs porteurs et de maçonnerie de [GEOGRAPHIC_DATA] à…"
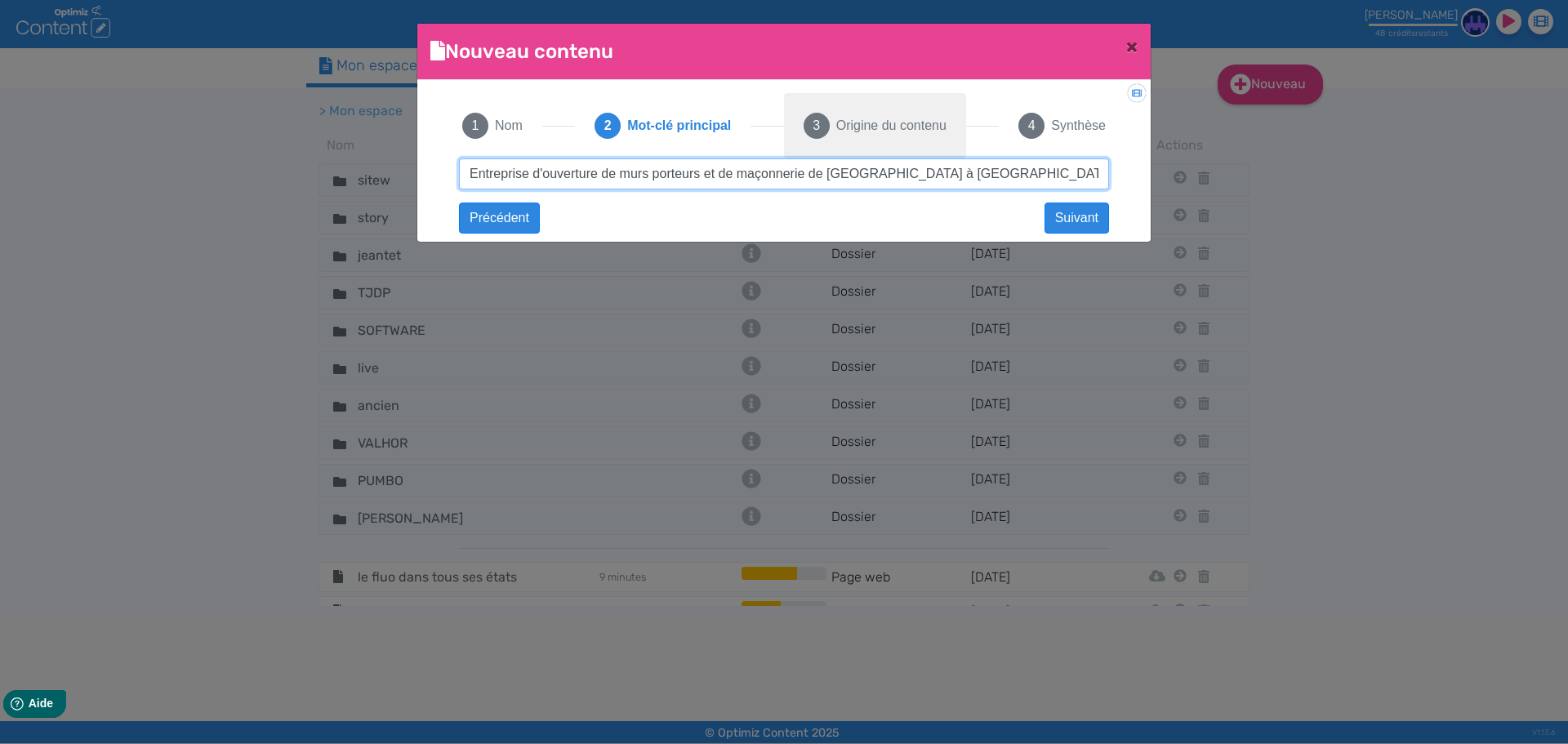
type input "Entreprise d'ouverture de murs porteurs et de maçonnerie de [GEOGRAPHIC_DATA] à…"
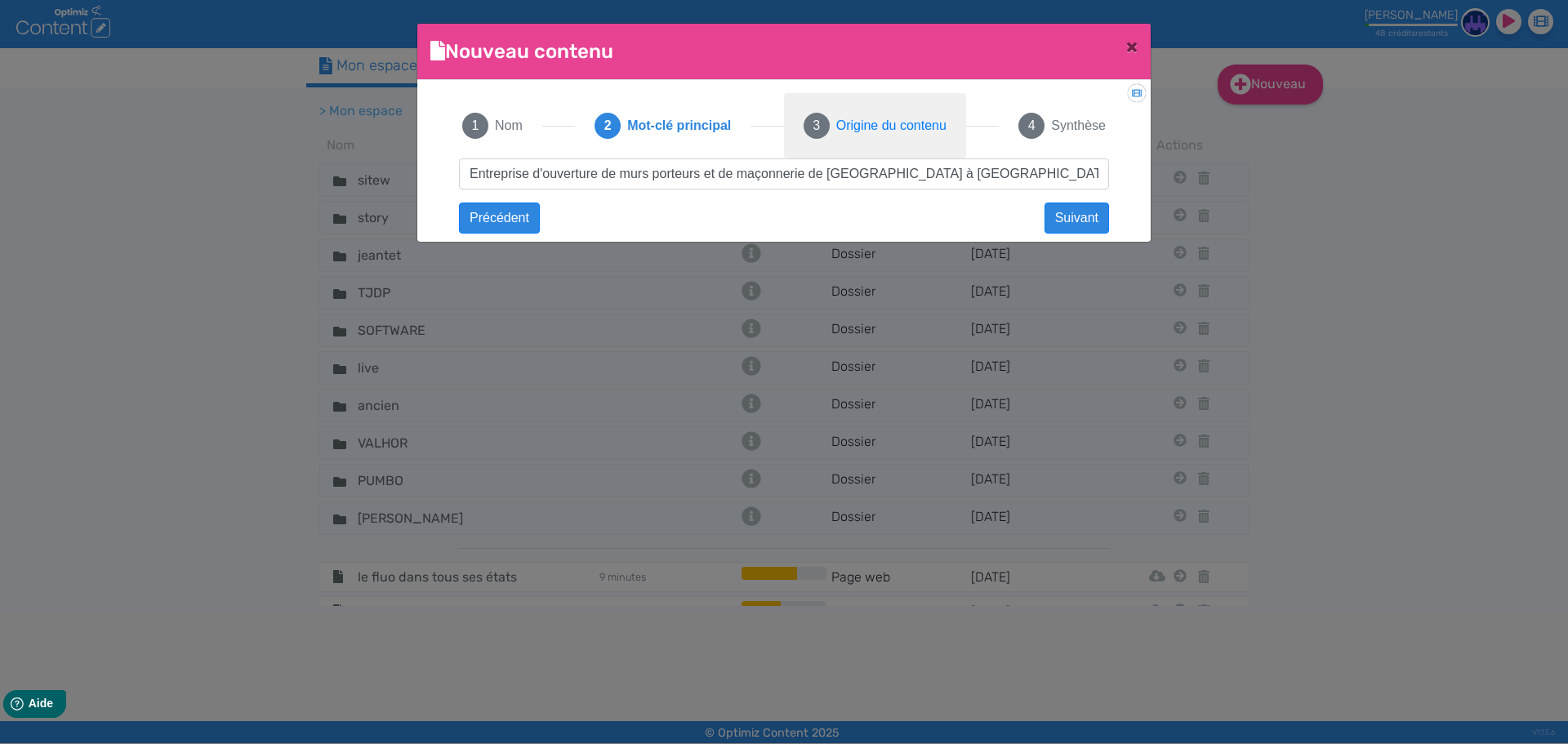
click at [858, 132] on span "Origine du contenu" at bounding box center [892, 126] width 111 height 20
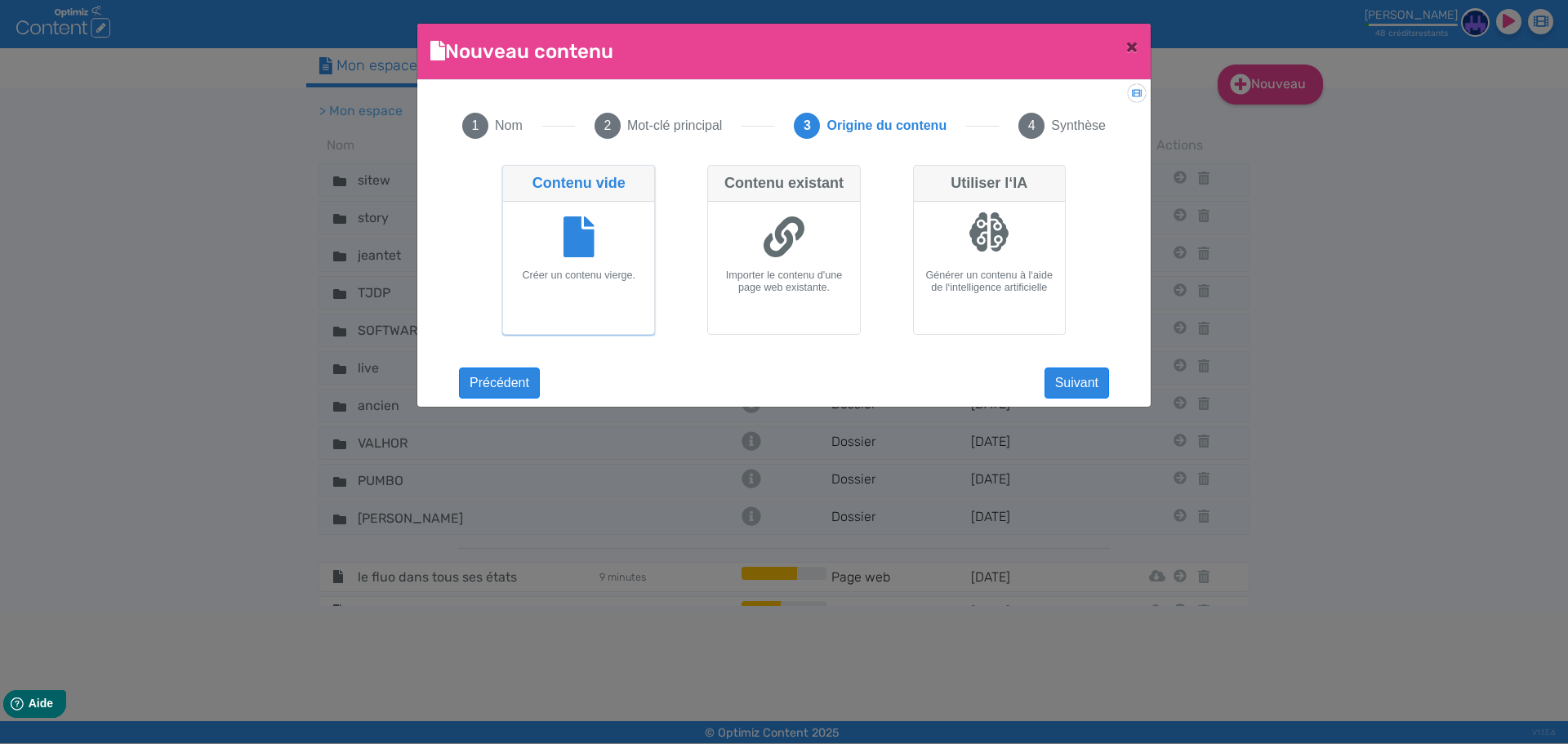
click at [800, 267] on div at bounding box center [783, 239] width 138 height 61
click at [718, 176] on input "Contenu existant Importer le contenu d'une page web existante." at bounding box center [712, 170] width 11 height 11
radio input "true"
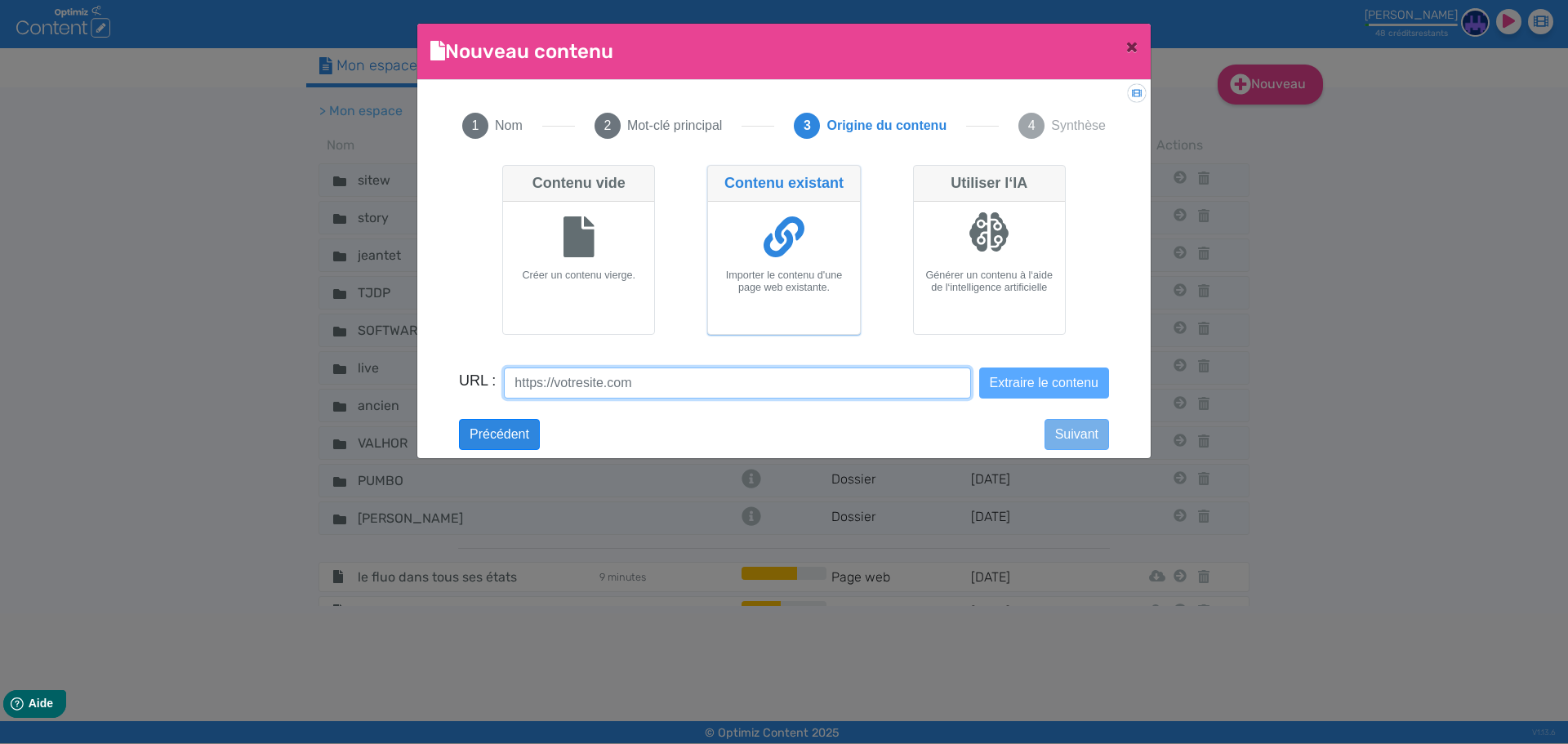
click at [750, 396] on input "URL :" at bounding box center [737, 383] width 467 height 31
click at [725, 390] on input "URL :" at bounding box center [737, 383] width 467 height 31
paste input "[URL][DOMAIN_NAME]"
type input "[URL][DOMAIN_NAME]"
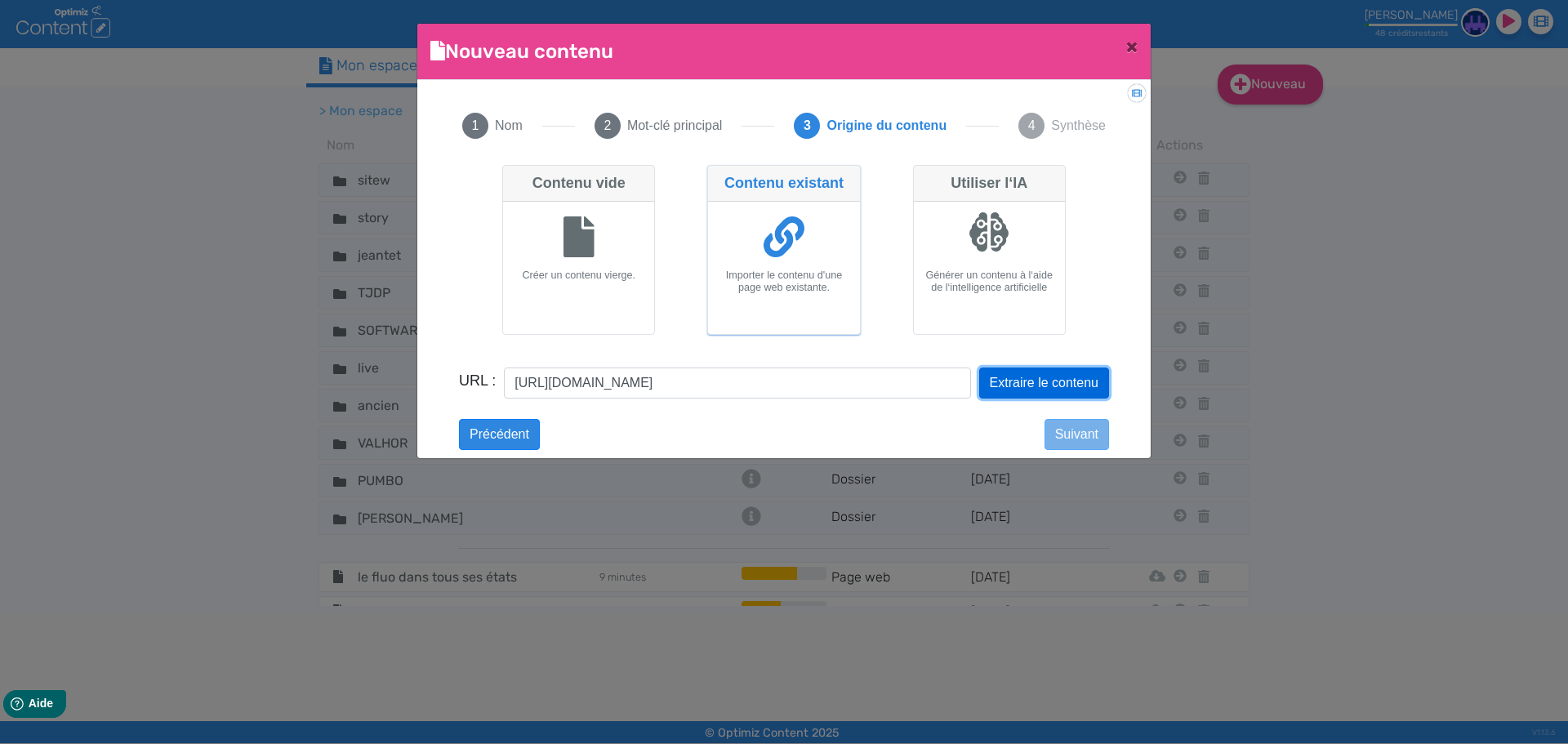
click at [1001, 381] on button "Extraire le contenu" at bounding box center [1044, 383] width 130 height 31
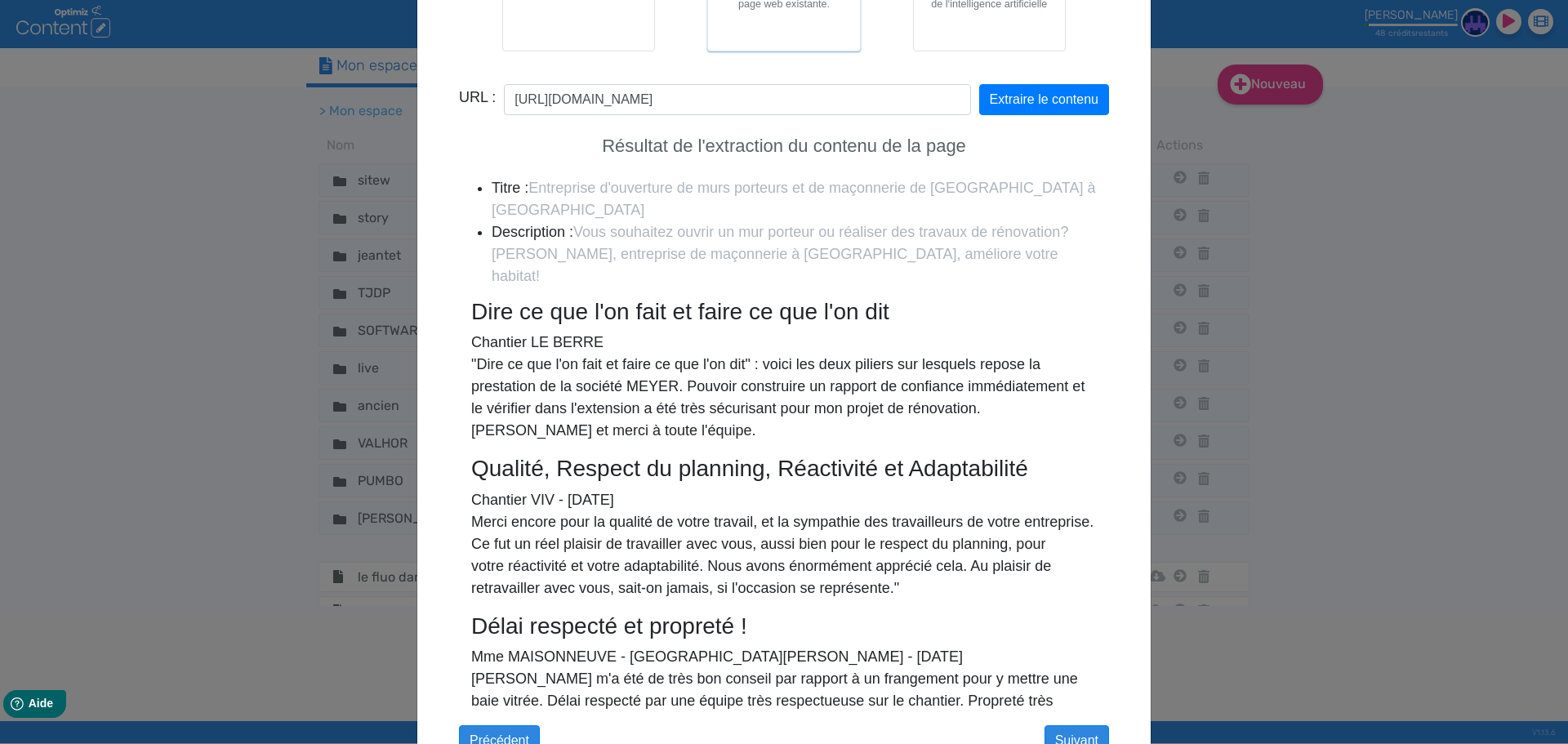
scroll to position [1163, 0]
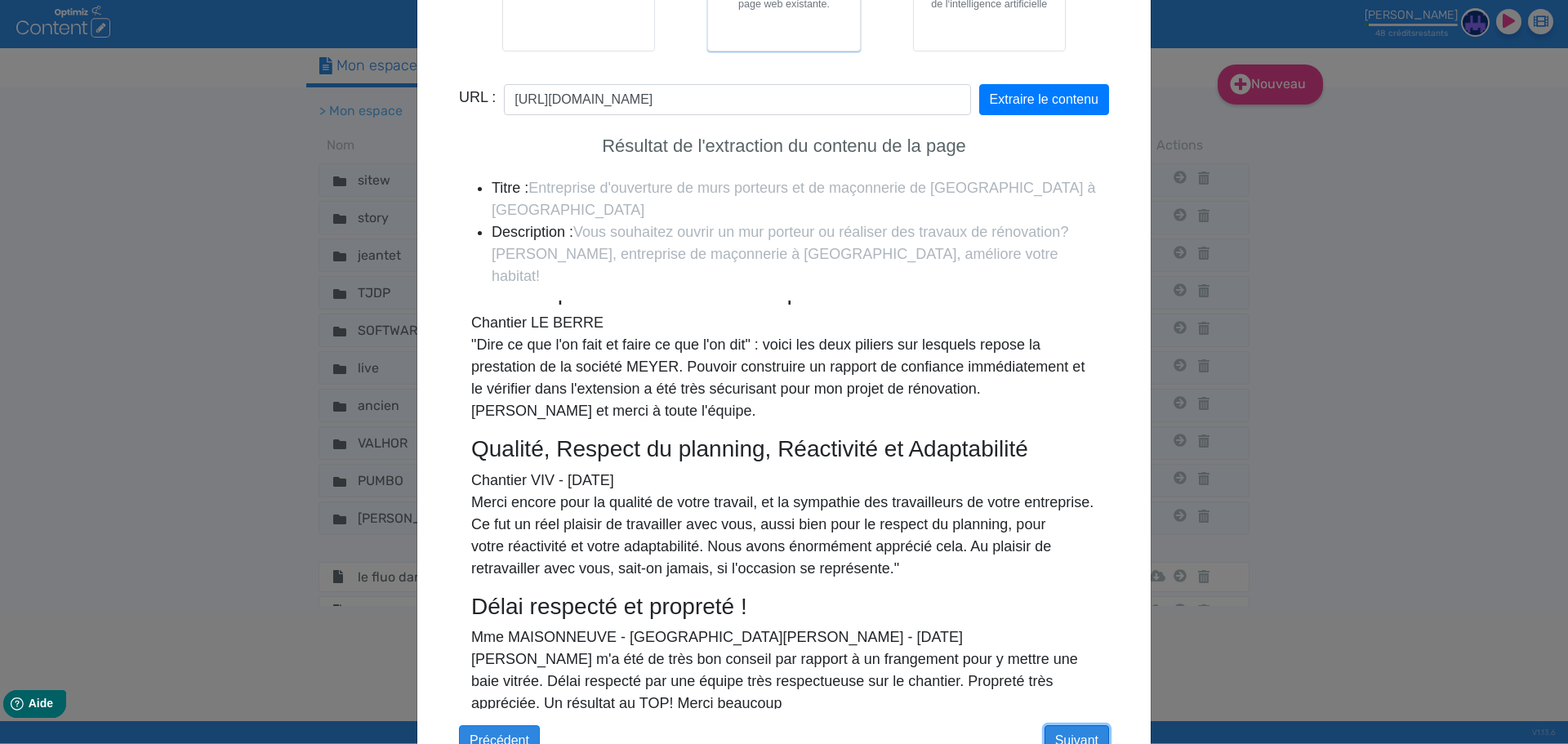
click at [1077, 725] on button "Suivant" at bounding box center [1077, 741] width 64 height 31
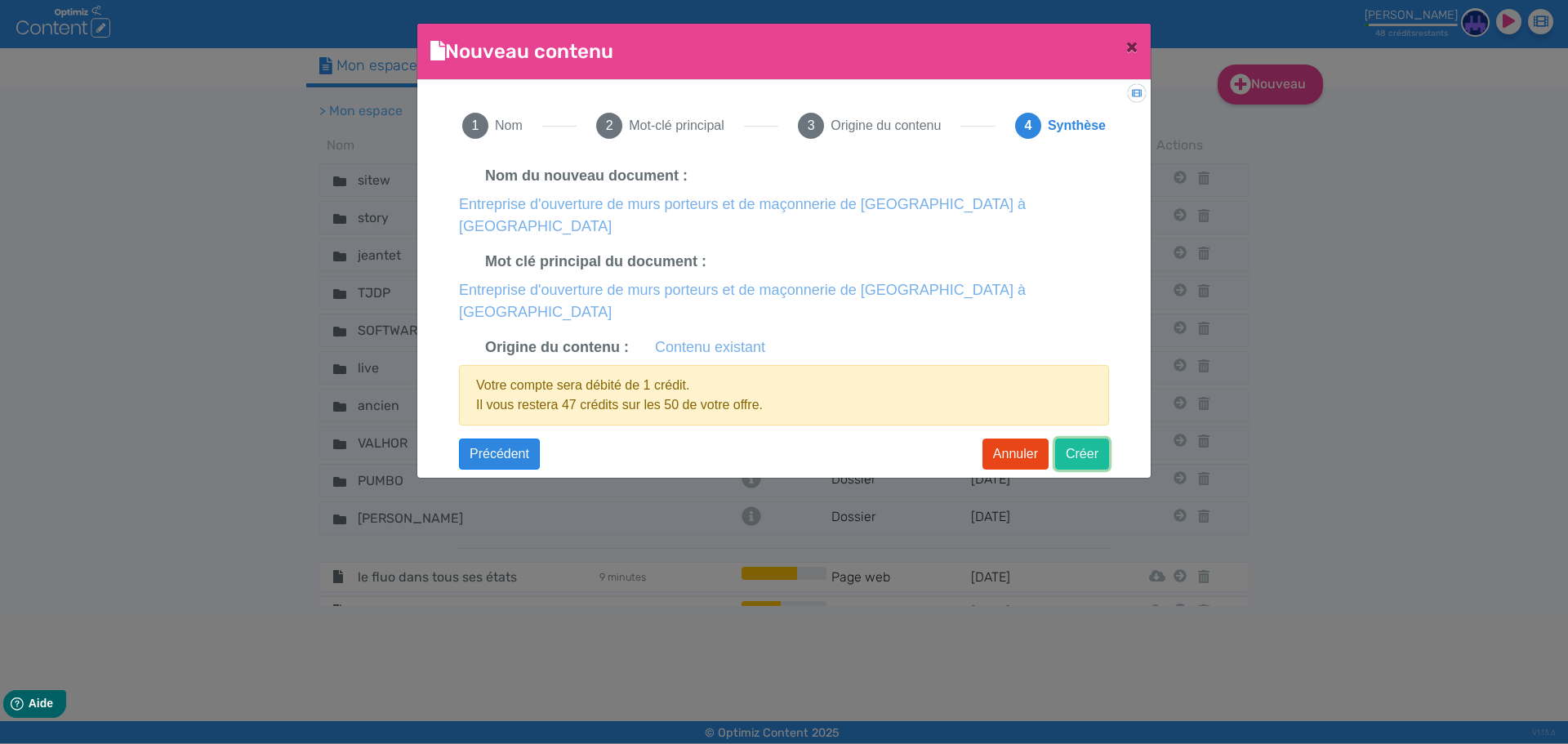
click at [1090, 438] on button "Créer" at bounding box center [1082, 454] width 54 height 31
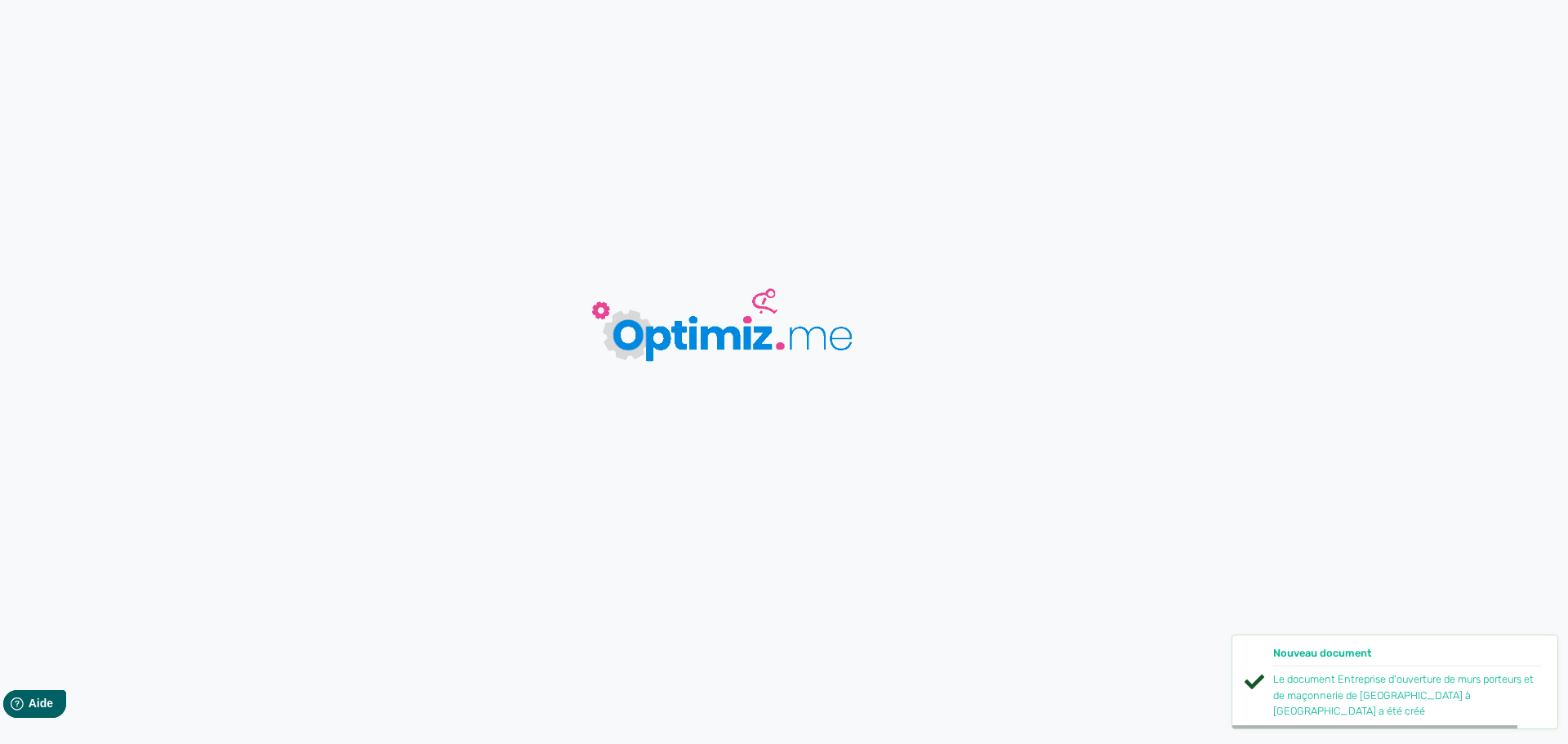
type input "Entreprise d'ouverture de murs porteurs et de maçonnerie de [GEOGRAPHIC_DATA] à…"
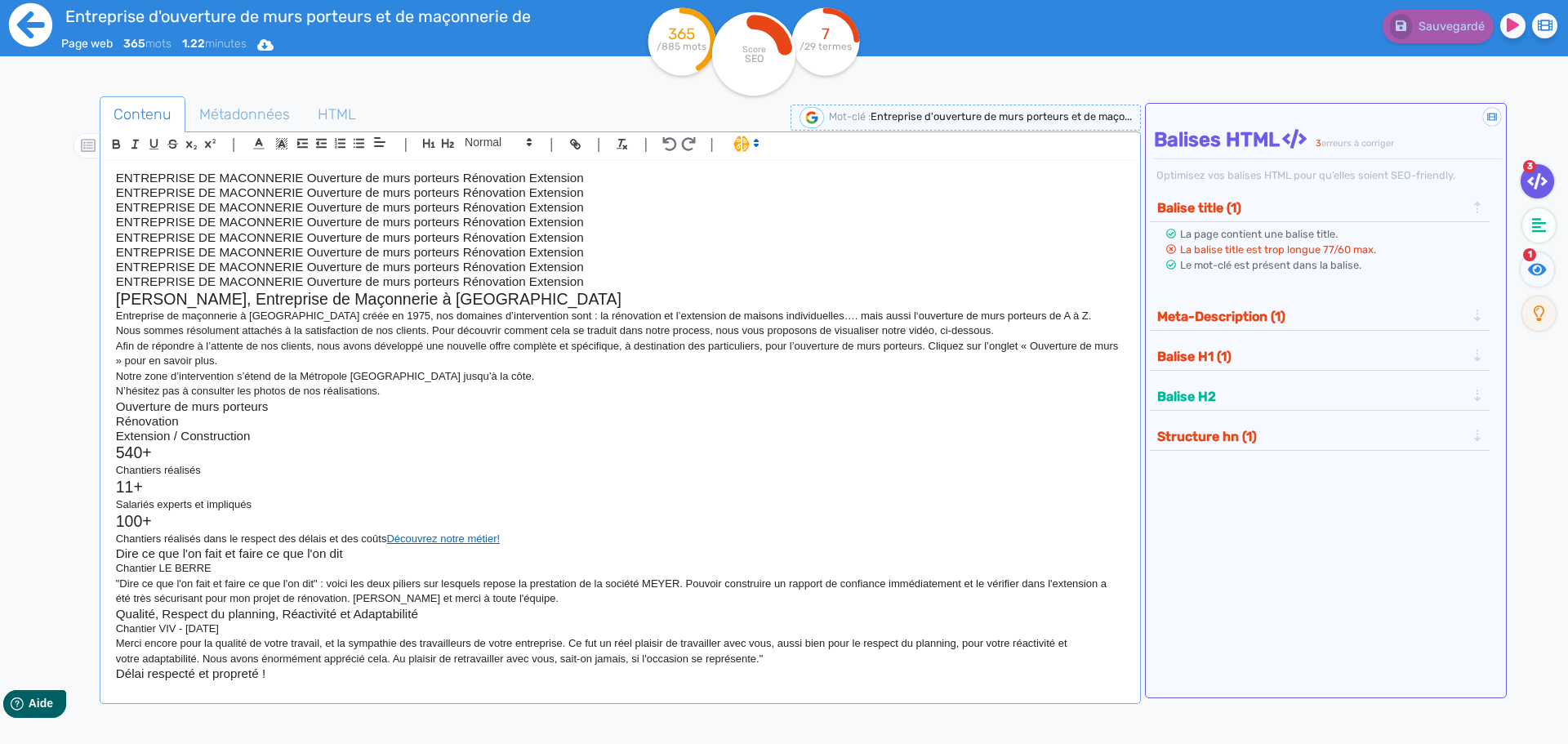
click at [37, 36] on icon at bounding box center [31, 25] width 43 height 43
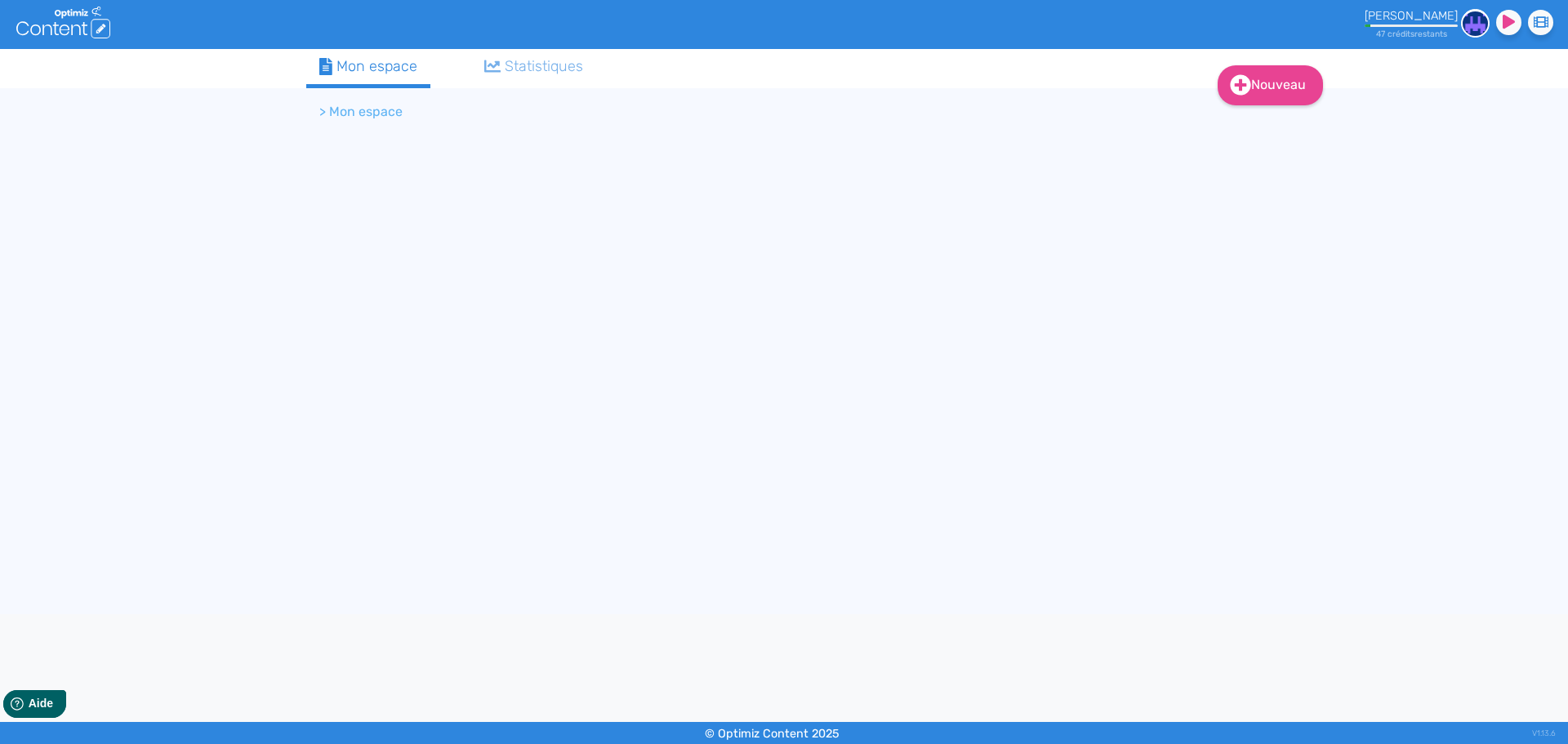
click at [1422, 26] on div at bounding box center [1411, 26] width 93 height 2
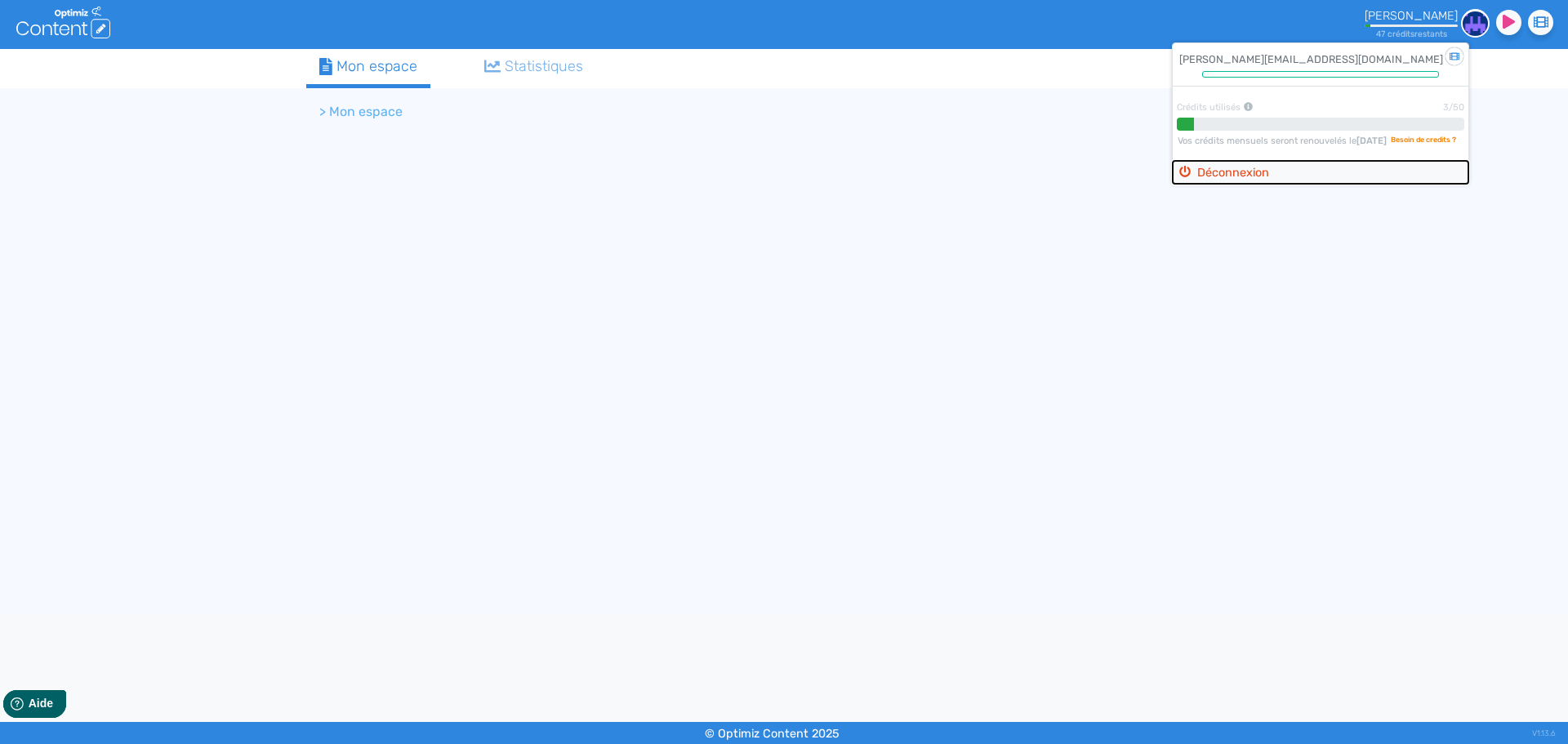
click at [1244, 176] on button "Déconnexion" at bounding box center [1320, 173] width 296 height 24
